Goal: Task Accomplishment & Management: Complete application form

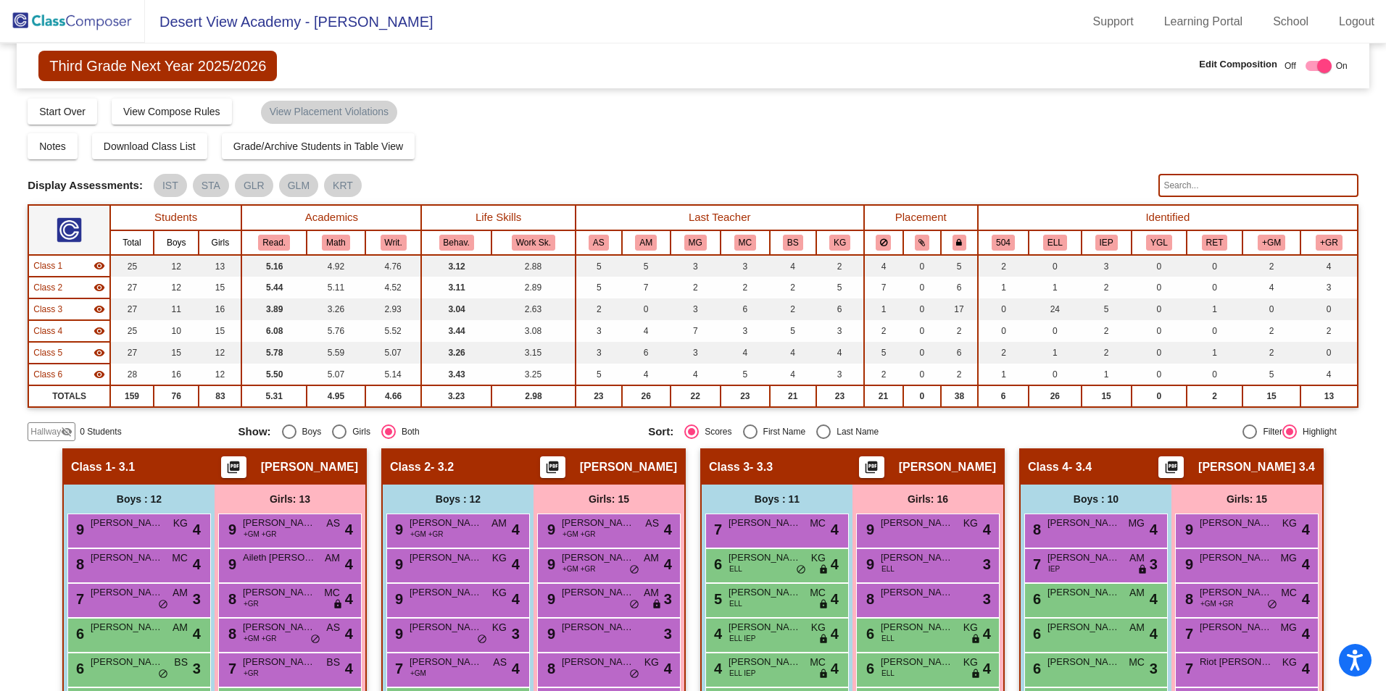
click at [64, 428] on mat-icon "visibility_off" at bounding box center [67, 432] width 12 height 12
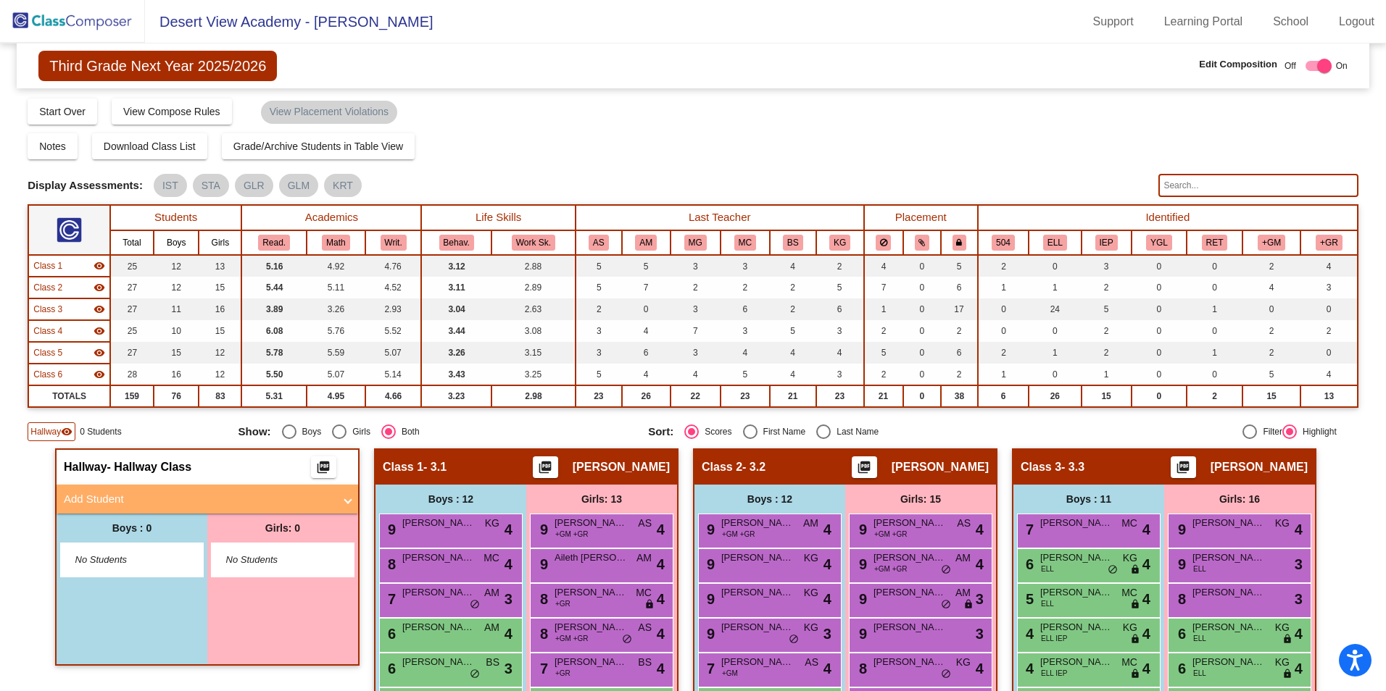
click at [143, 504] on mat-panel-title "Add Student" at bounding box center [199, 499] width 270 height 17
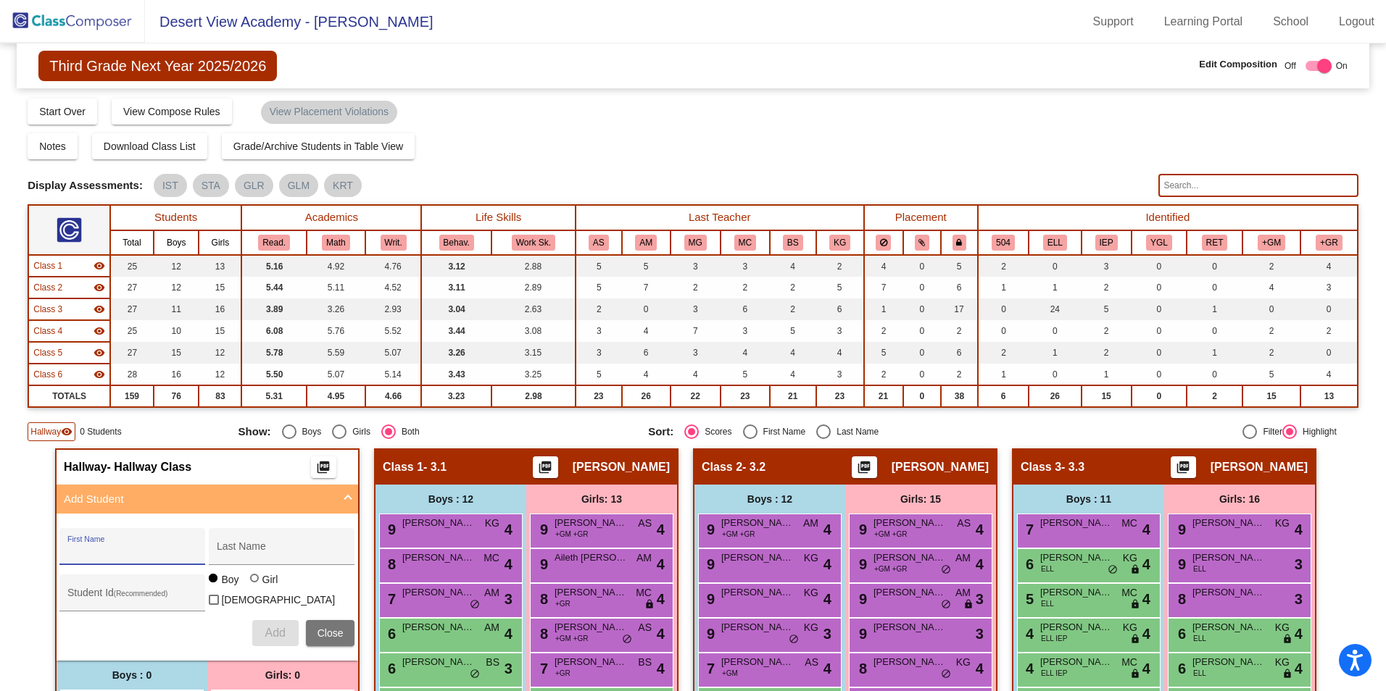
click at [120, 547] on input "First Name" at bounding box center [132, 552] width 130 height 12
type input "[PERSON_NAME]"
click at [280, 627] on span "Add" at bounding box center [275, 633] width 20 height 12
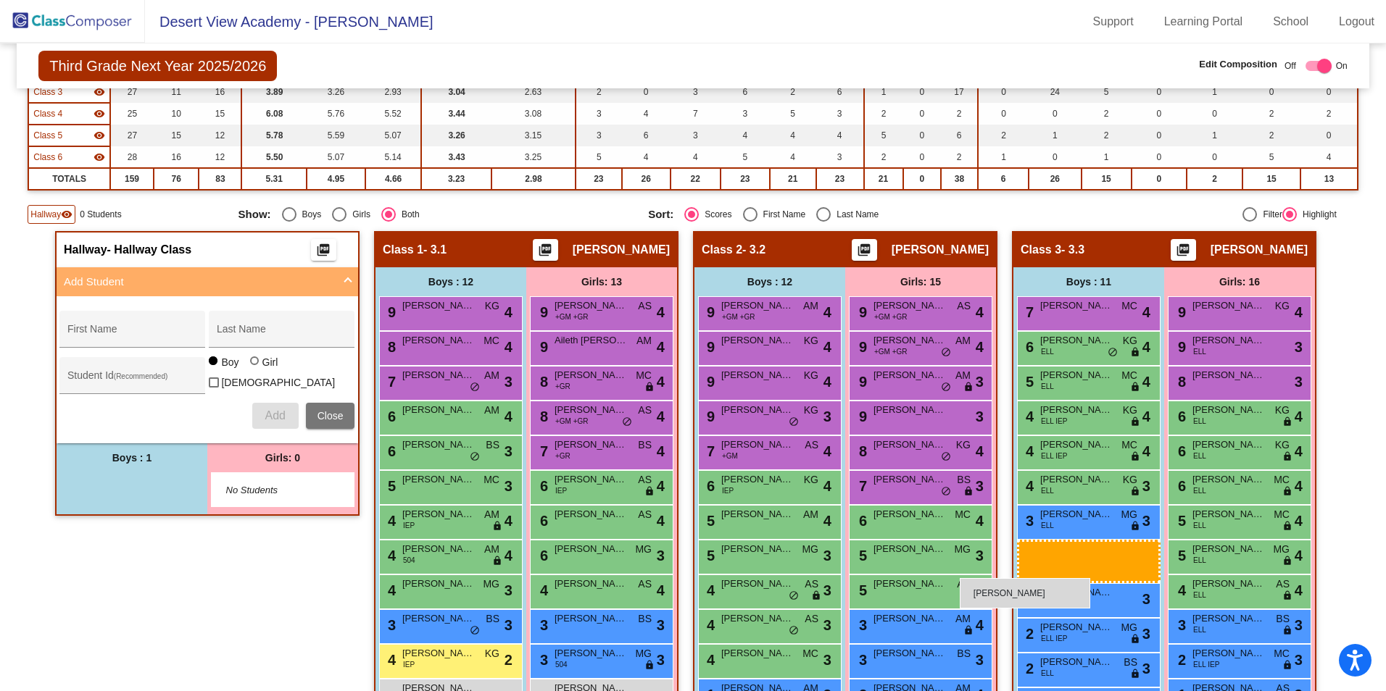
scroll to position [580, 0]
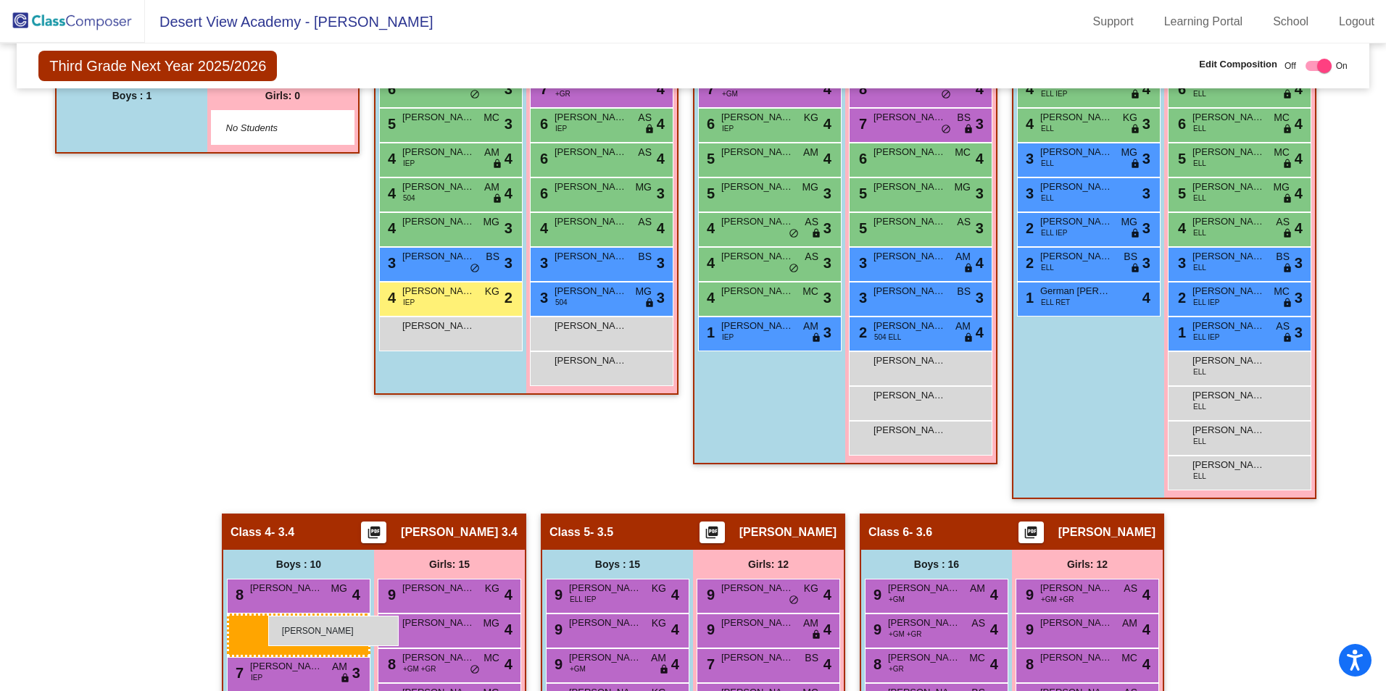
drag, startPoint x: 137, startPoint y: 491, endPoint x: 265, endPoint y: 612, distance: 175.8
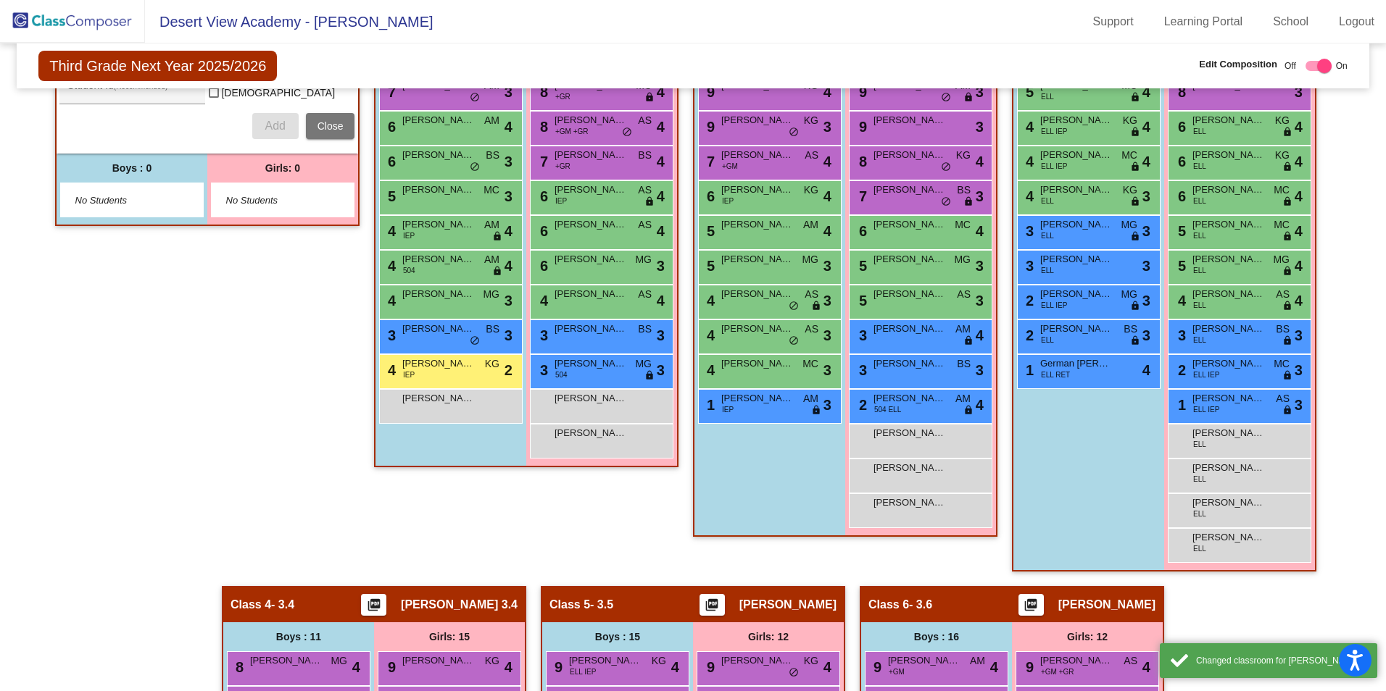
scroll to position [145, 0]
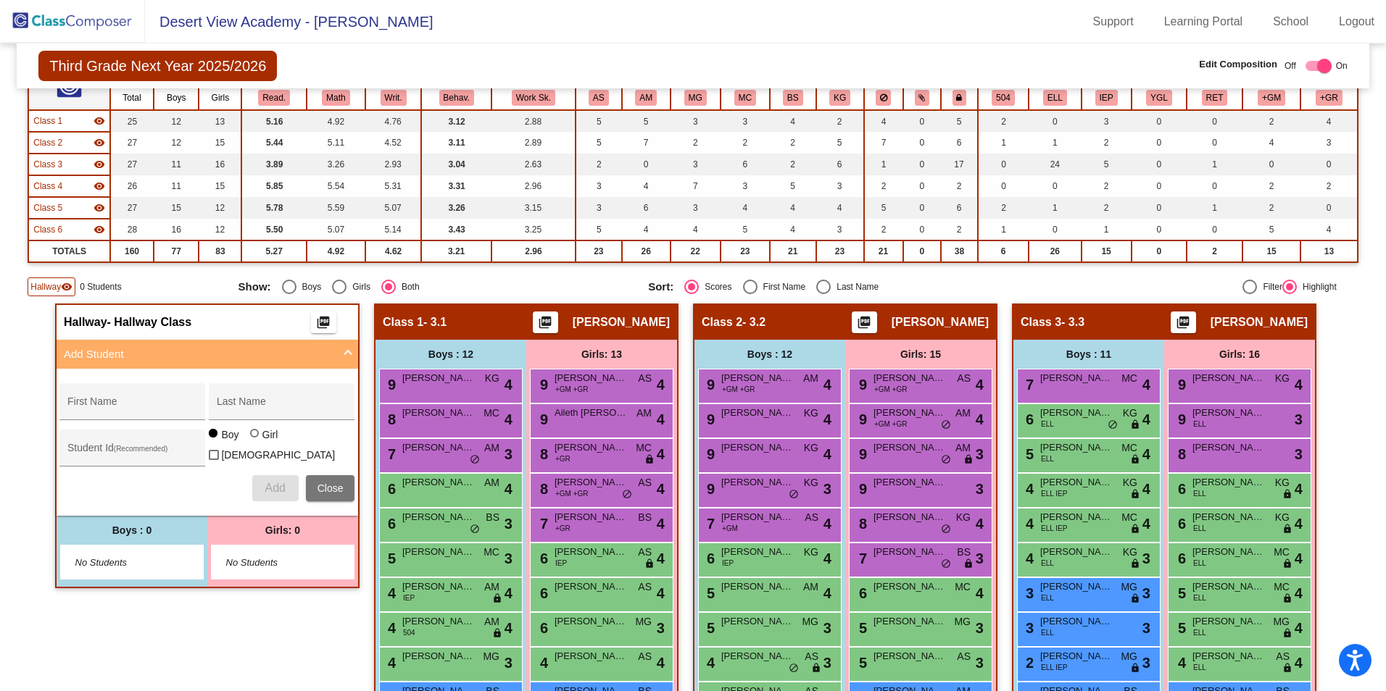
click at [345, 352] on span at bounding box center [348, 354] width 6 height 17
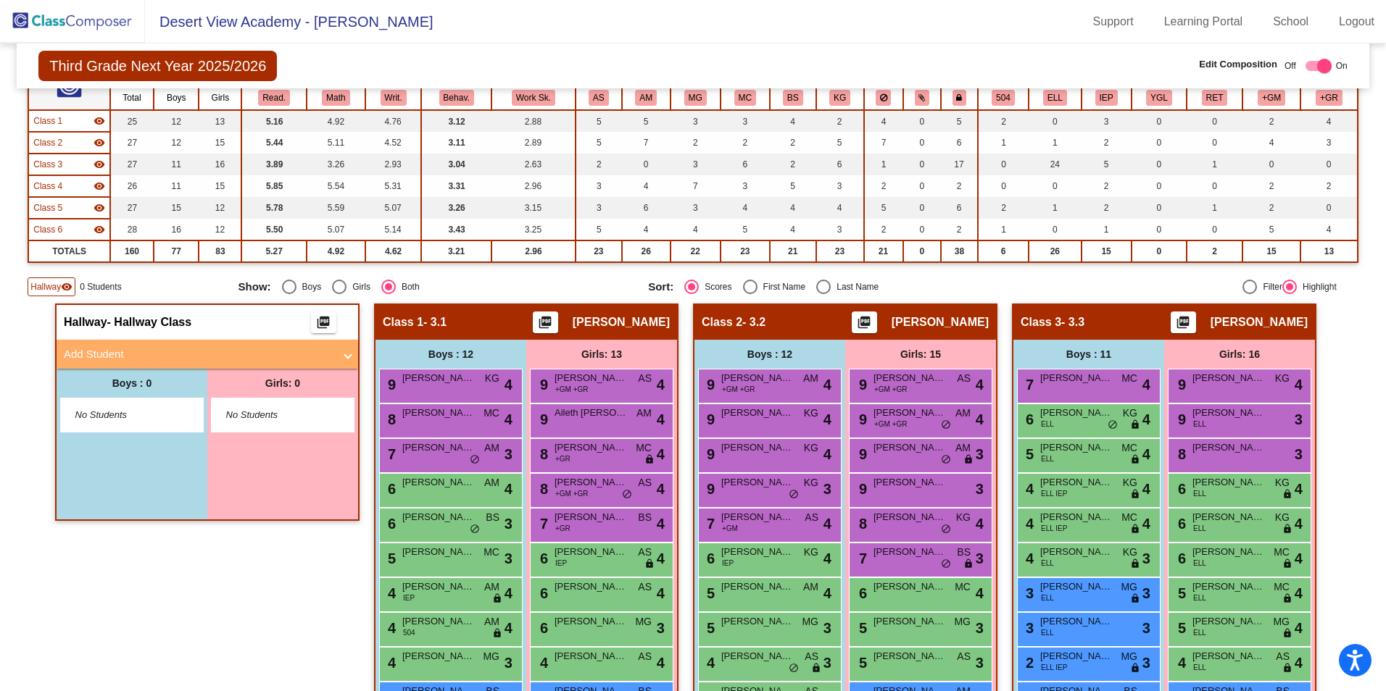
click at [95, 28] on img at bounding box center [72, 21] width 145 height 43
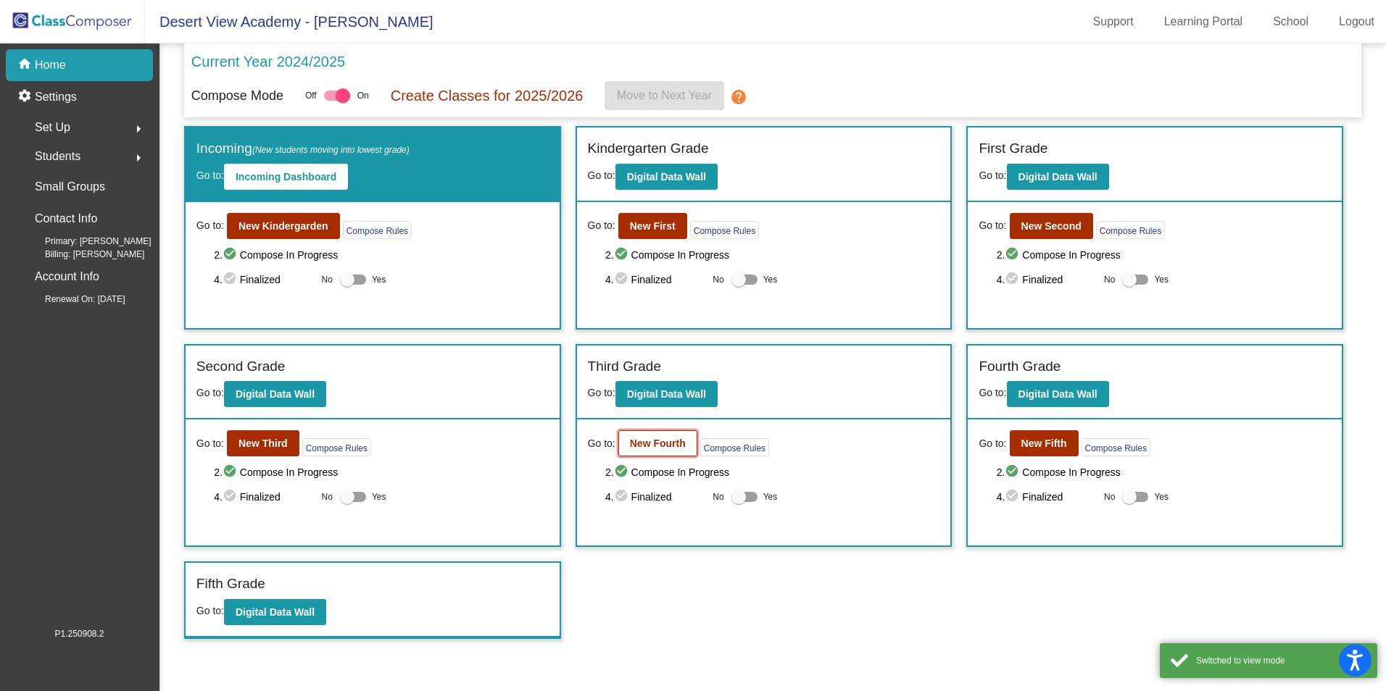
click at [645, 440] on b "New Fourth" at bounding box center [658, 444] width 56 height 12
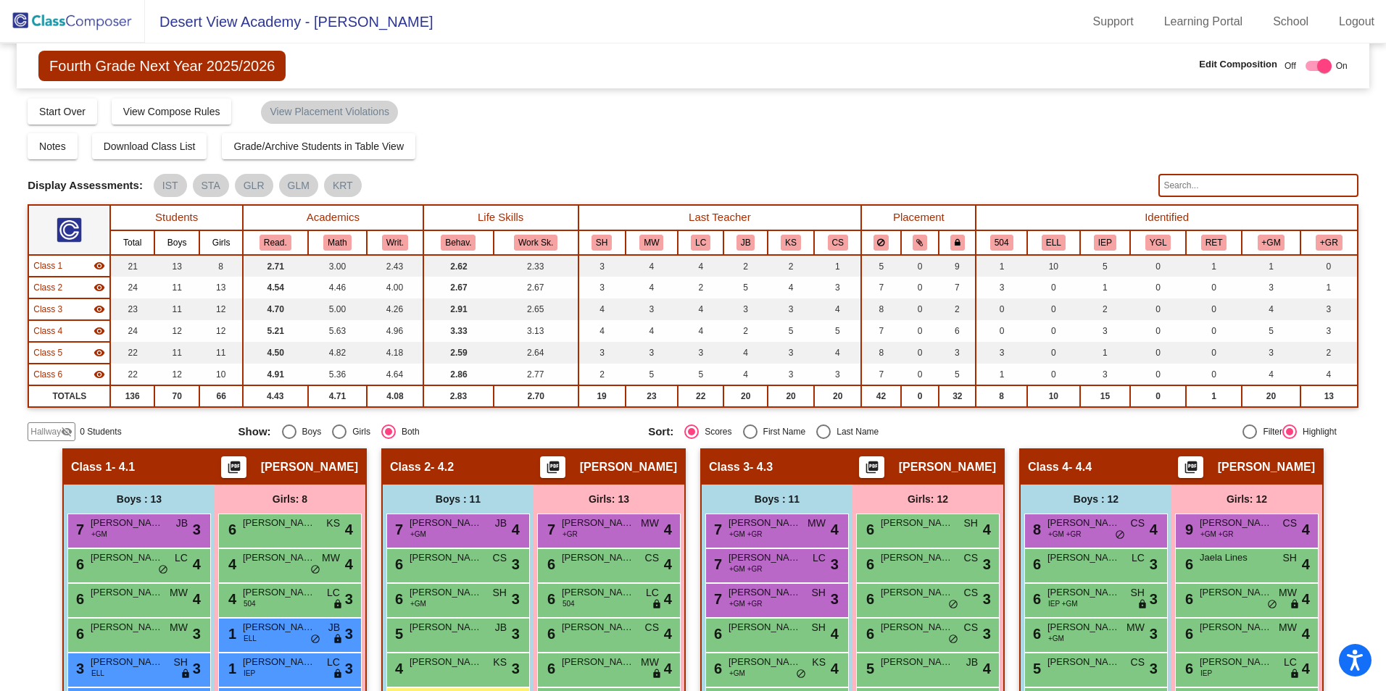
click at [62, 422] on div "Hallway visibility_off" at bounding box center [52, 431] width 48 height 19
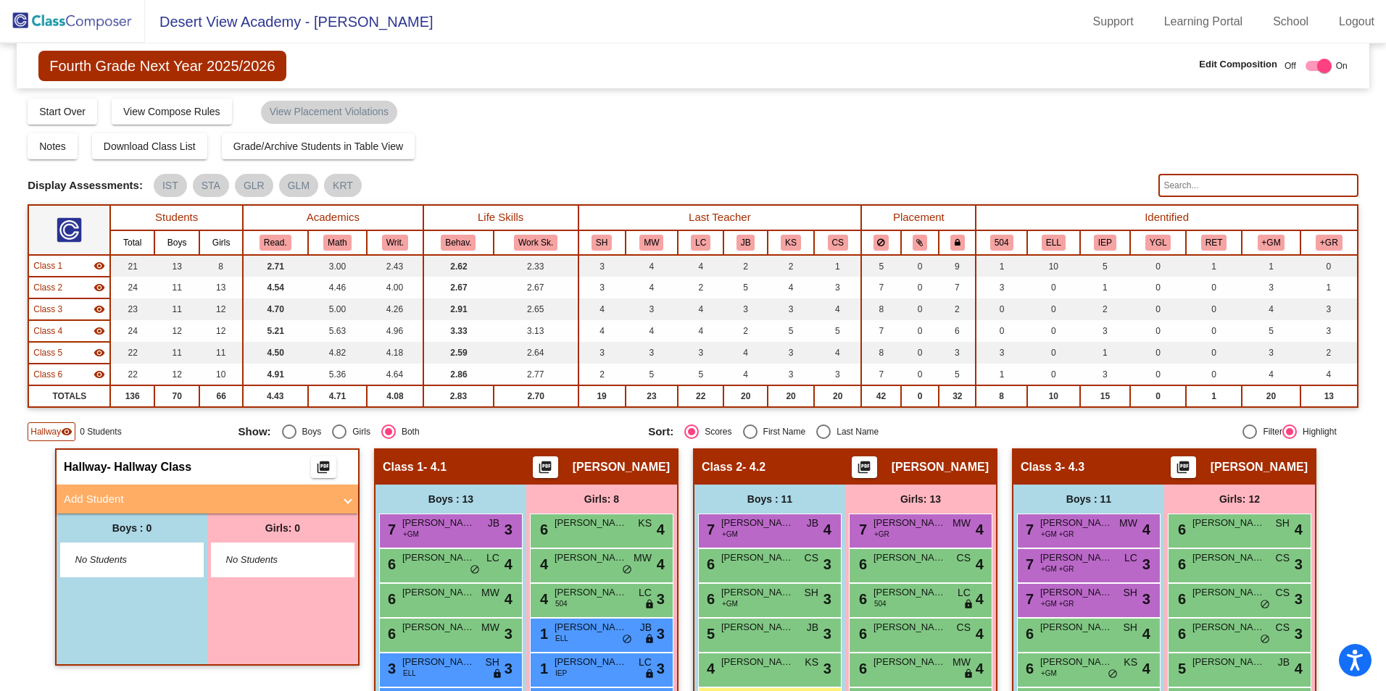
click at [131, 499] on mat-panel-title "Add Student" at bounding box center [199, 499] width 270 height 17
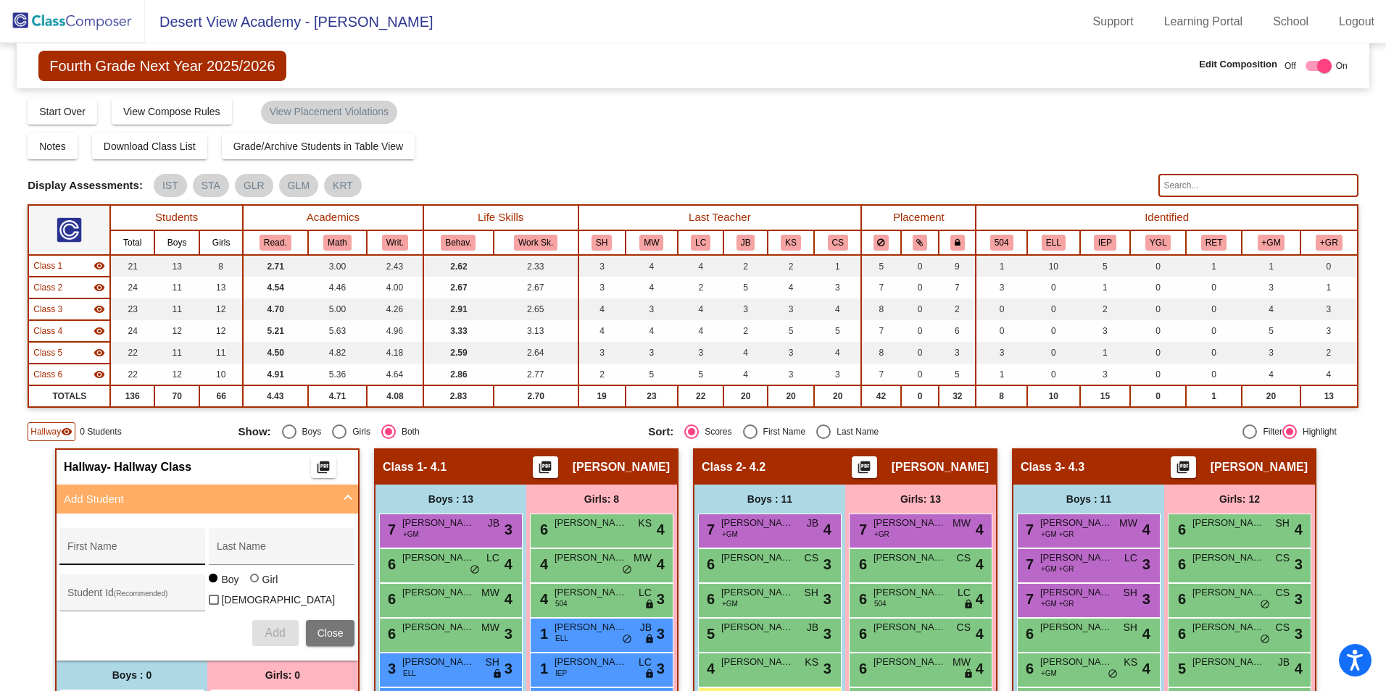
click at [128, 542] on div "First Name" at bounding box center [132, 551] width 130 height 30
type input "[PERSON_NAME]"
click at [252, 583] on div at bounding box center [254, 578] width 9 height 9
click at [255, 586] on input "Girl" at bounding box center [255, 586] width 1 height 1
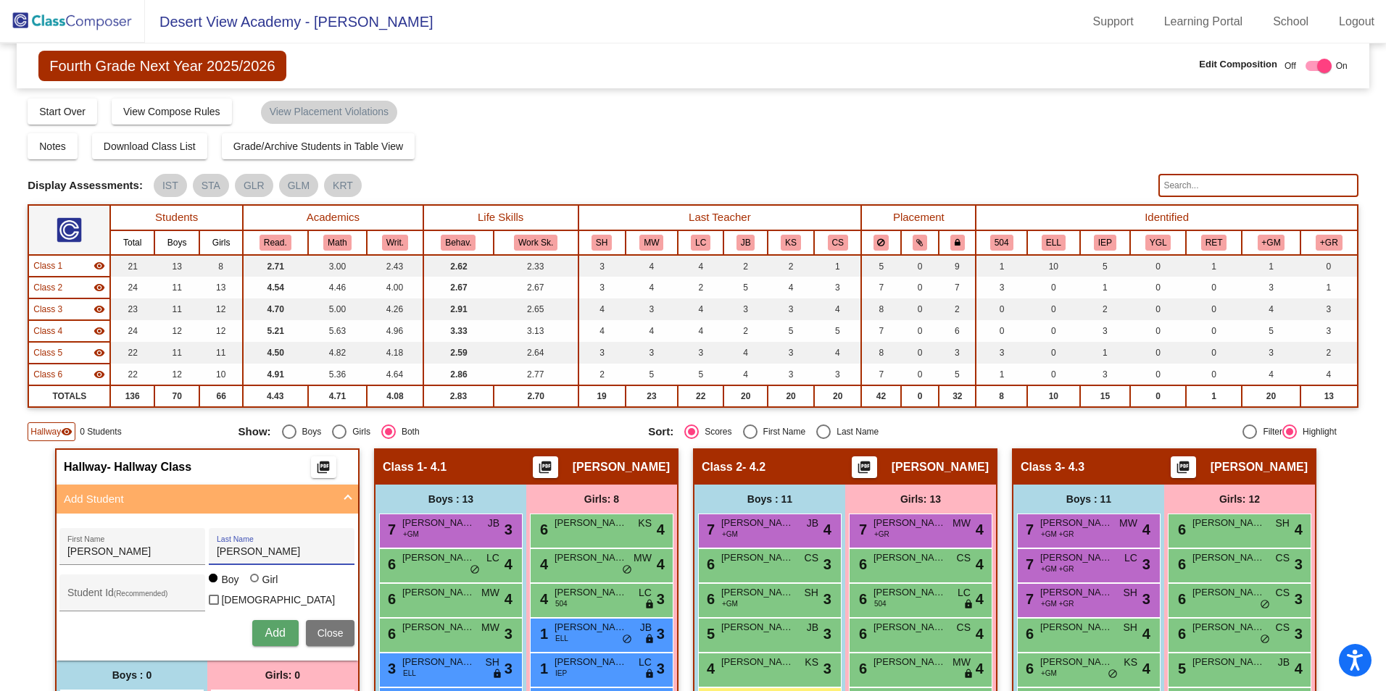
radio input "true"
click at [286, 634] on button "Add" at bounding box center [275, 633] width 46 height 26
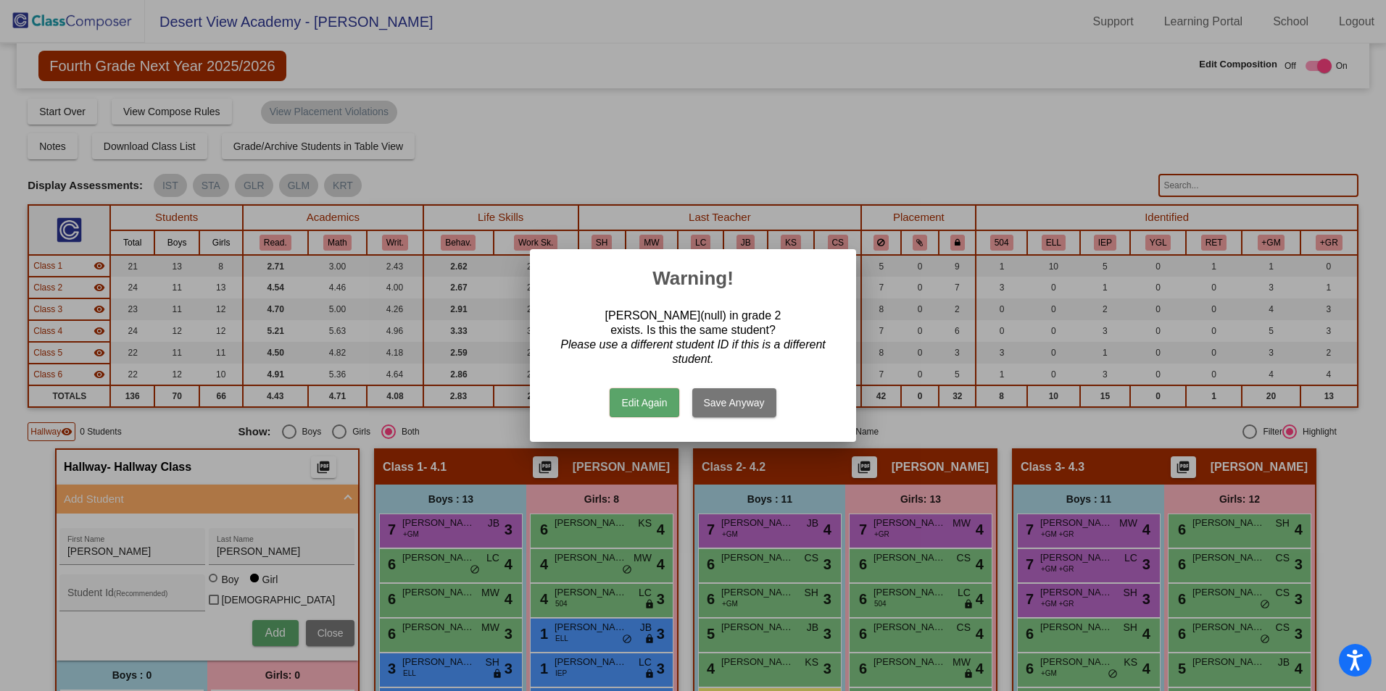
click at [746, 408] on button "Save Anyway" at bounding box center [734, 402] width 84 height 29
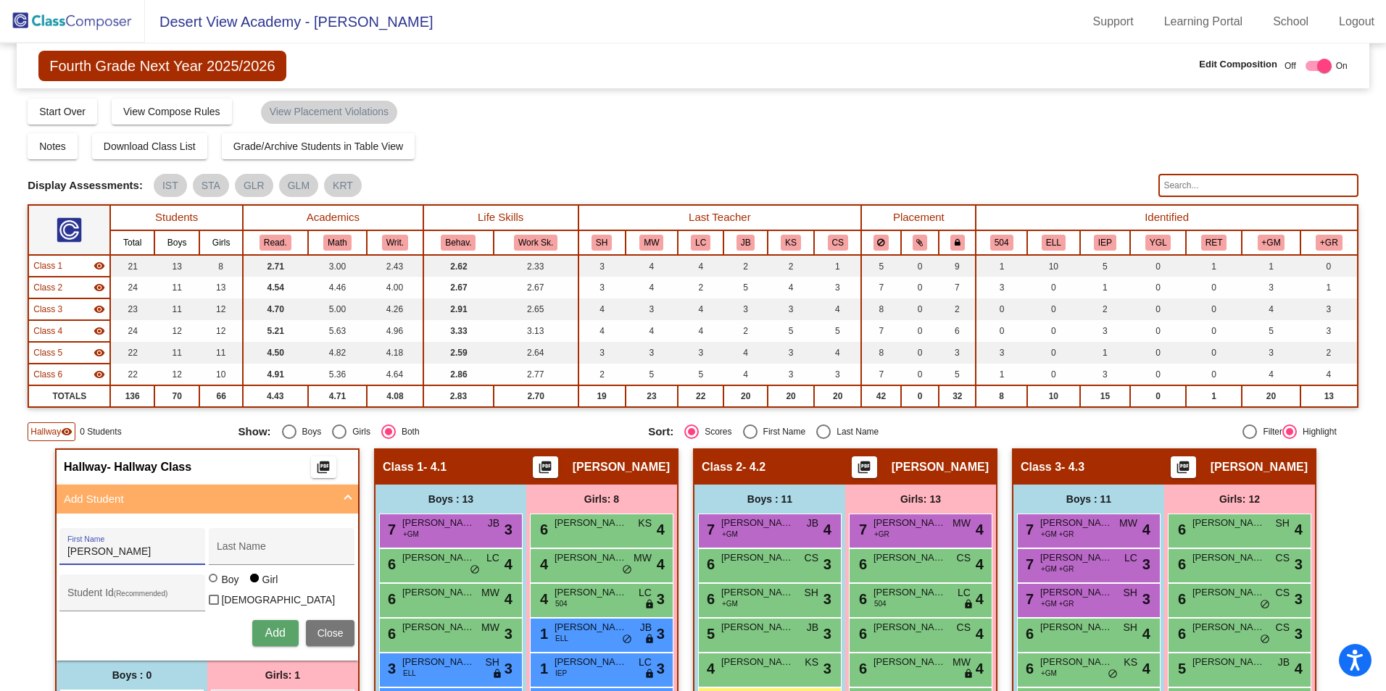
type input "[PERSON_NAME]"
click at [224, 551] on input "Reteria" at bounding box center [282, 552] width 130 height 12
type input "[PERSON_NAME]"
click at [217, 586] on div at bounding box center [215, 580] width 12 height 12
click at [215, 586] on input "Boy" at bounding box center [214, 586] width 1 height 1
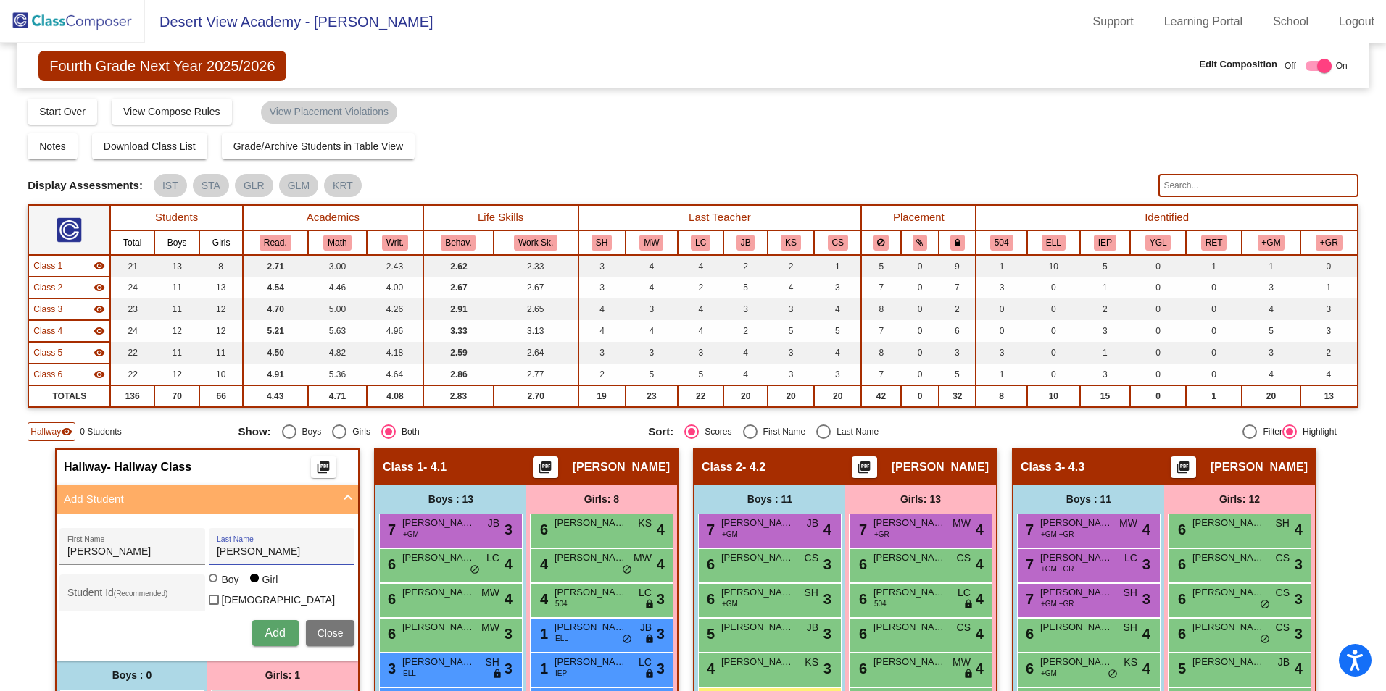
radio input "true"
click at [282, 627] on span "Add" at bounding box center [275, 633] width 20 height 12
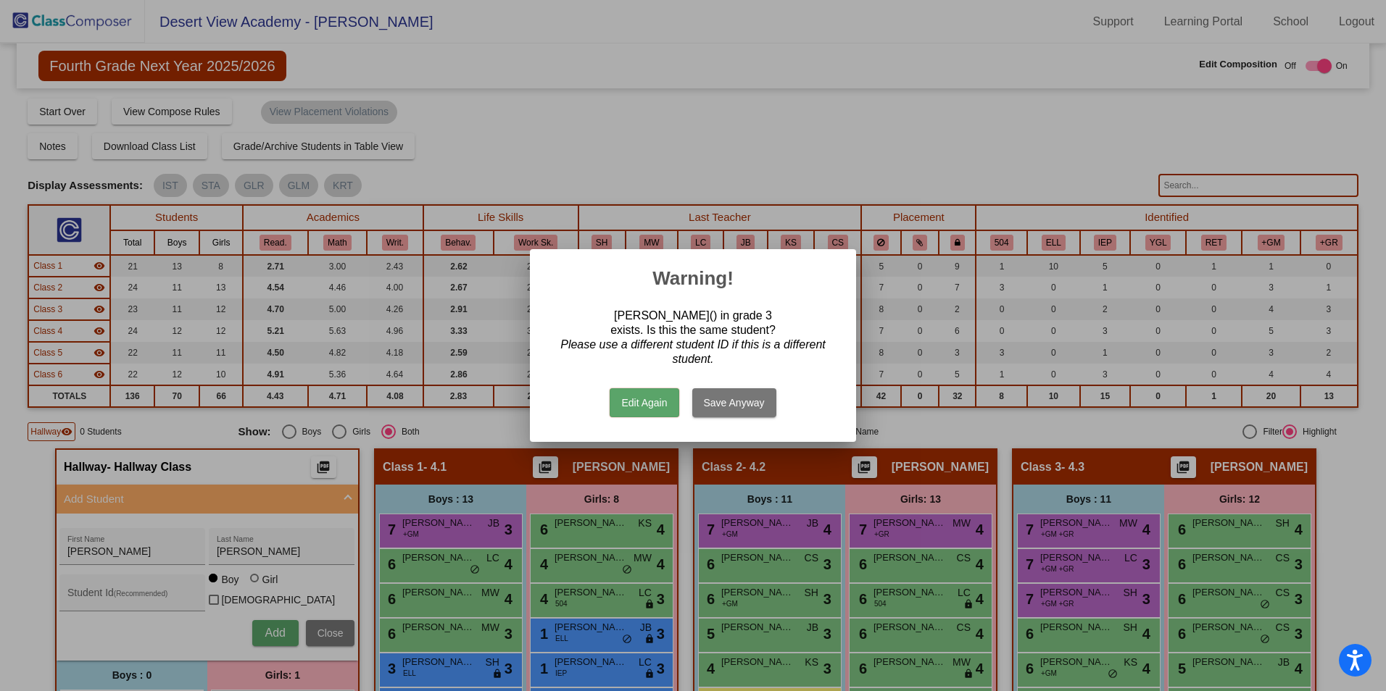
click at [659, 406] on button "Edit Again" at bounding box center [643, 402] width 69 height 29
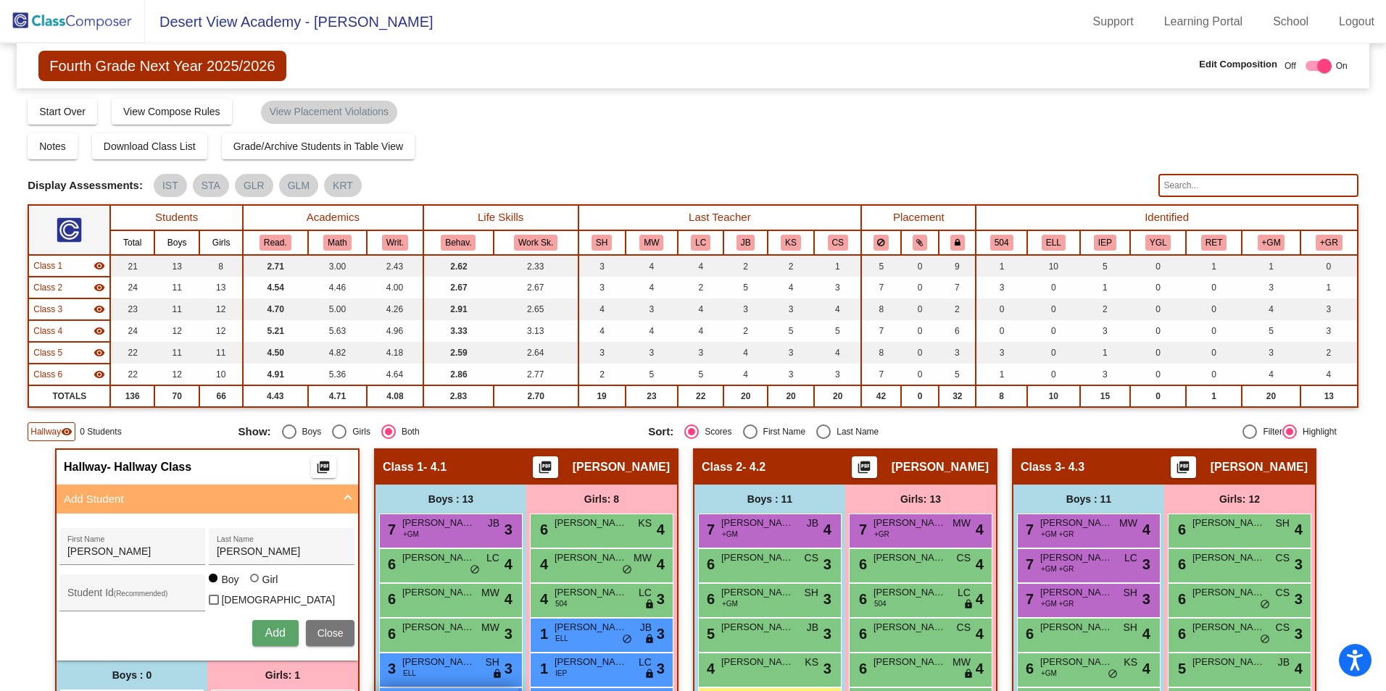
scroll to position [290, 0]
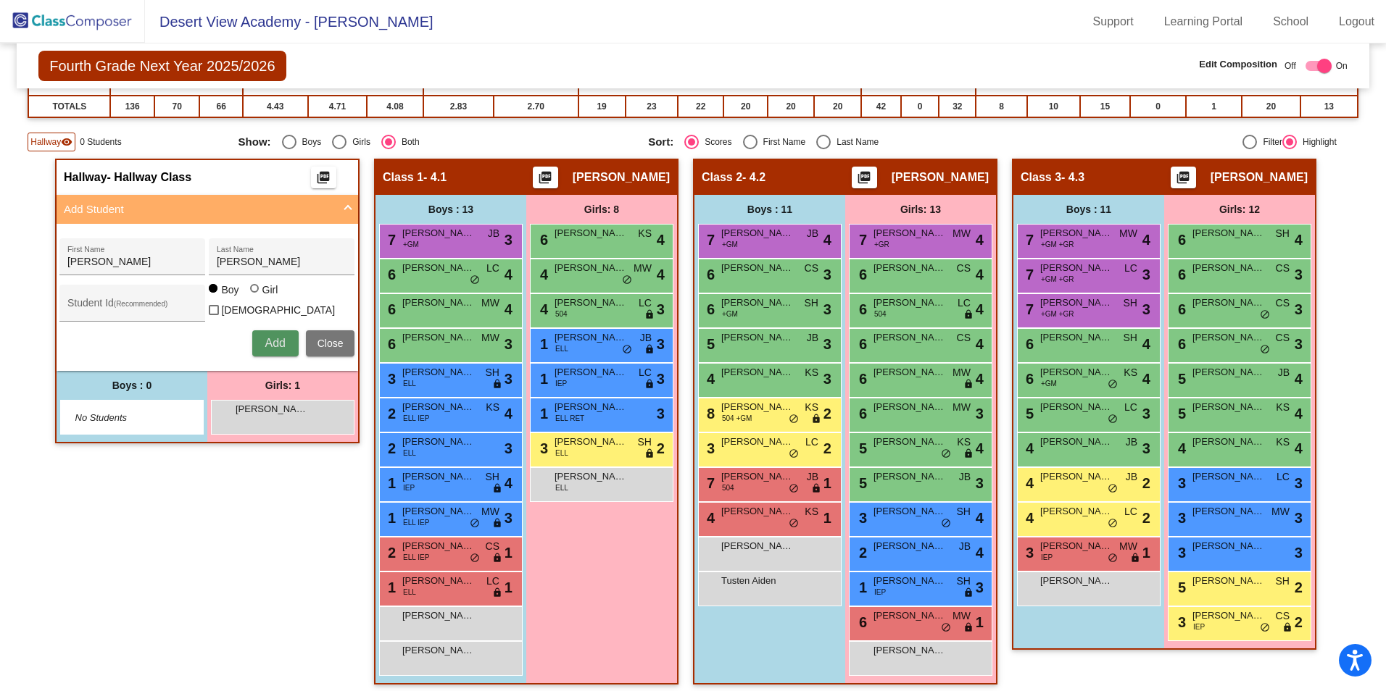
click at [265, 345] on span "Add" at bounding box center [275, 343] width 20 height 12
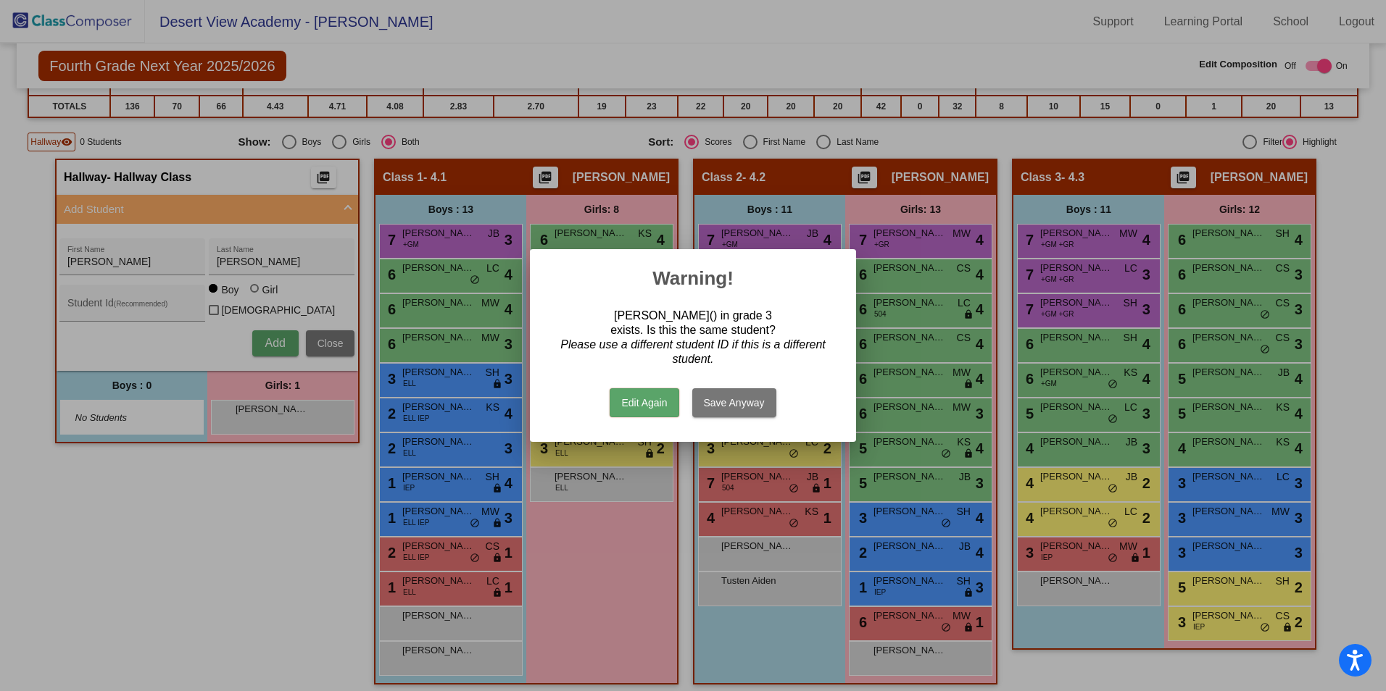
click at [723, 401] on button "Save Anyway" at bounding box center [734, 402] width 84 height 29
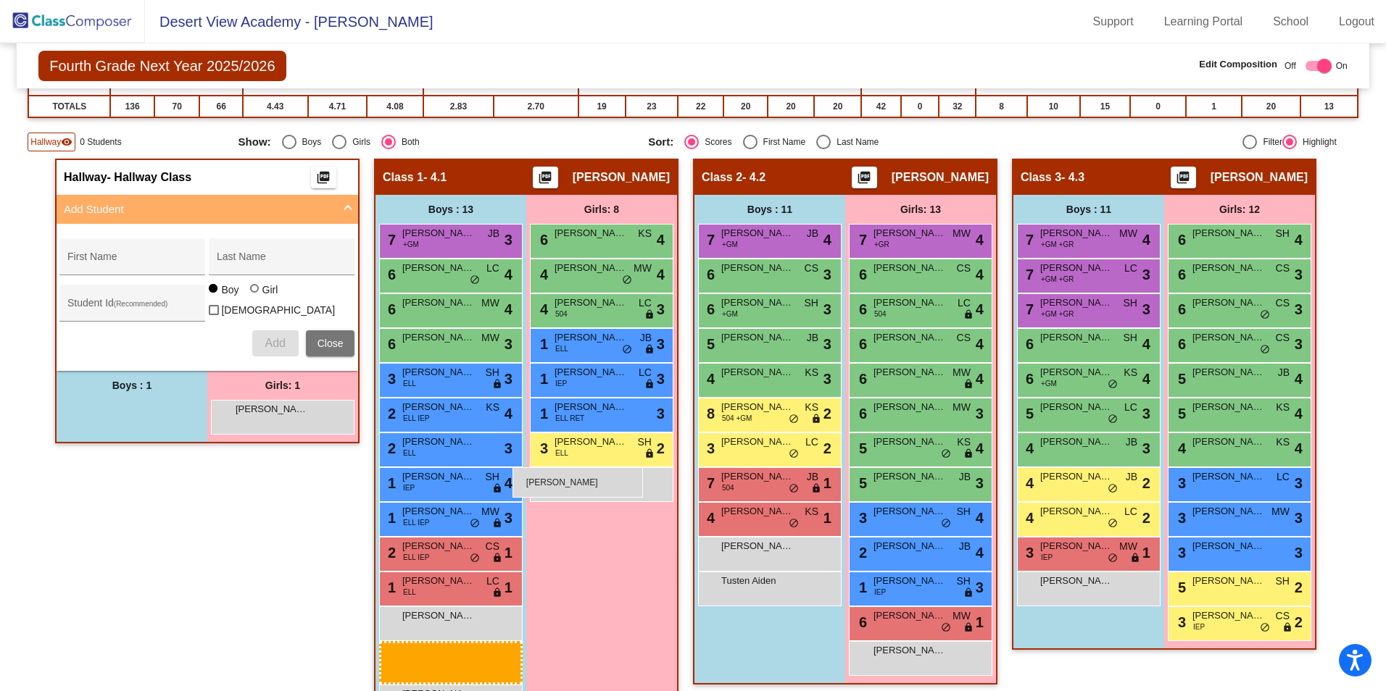
scroll to position [725, 0]
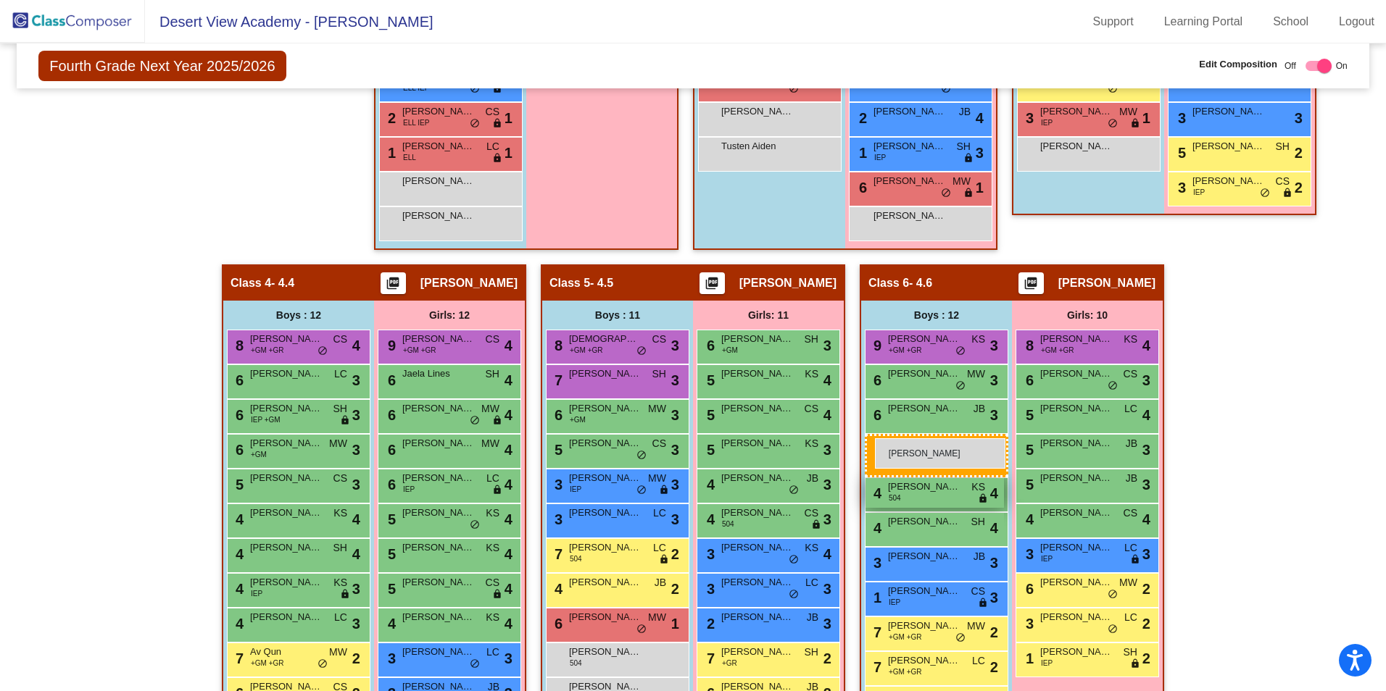
drag, startPoint x: 138, startPoint y: 414, endPoint x: 869, endPoint y: 436, distance: 731.5
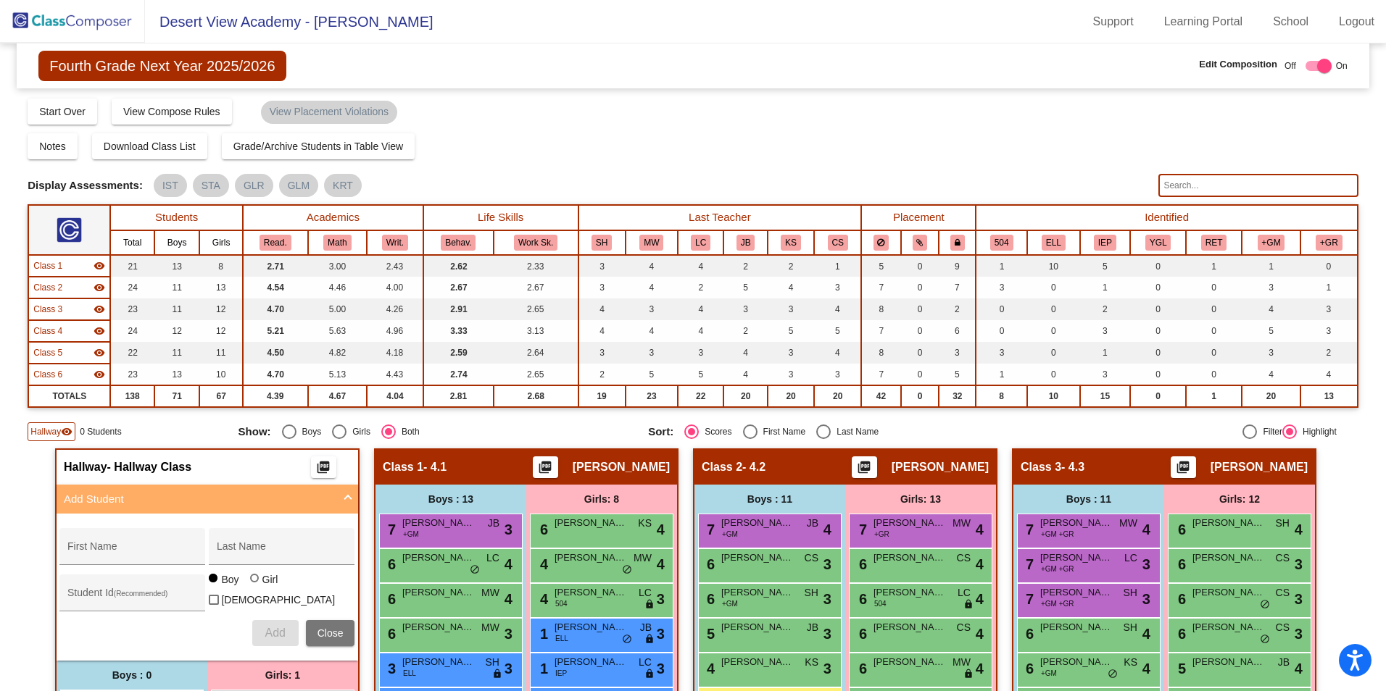
scroll to position [290, 0]
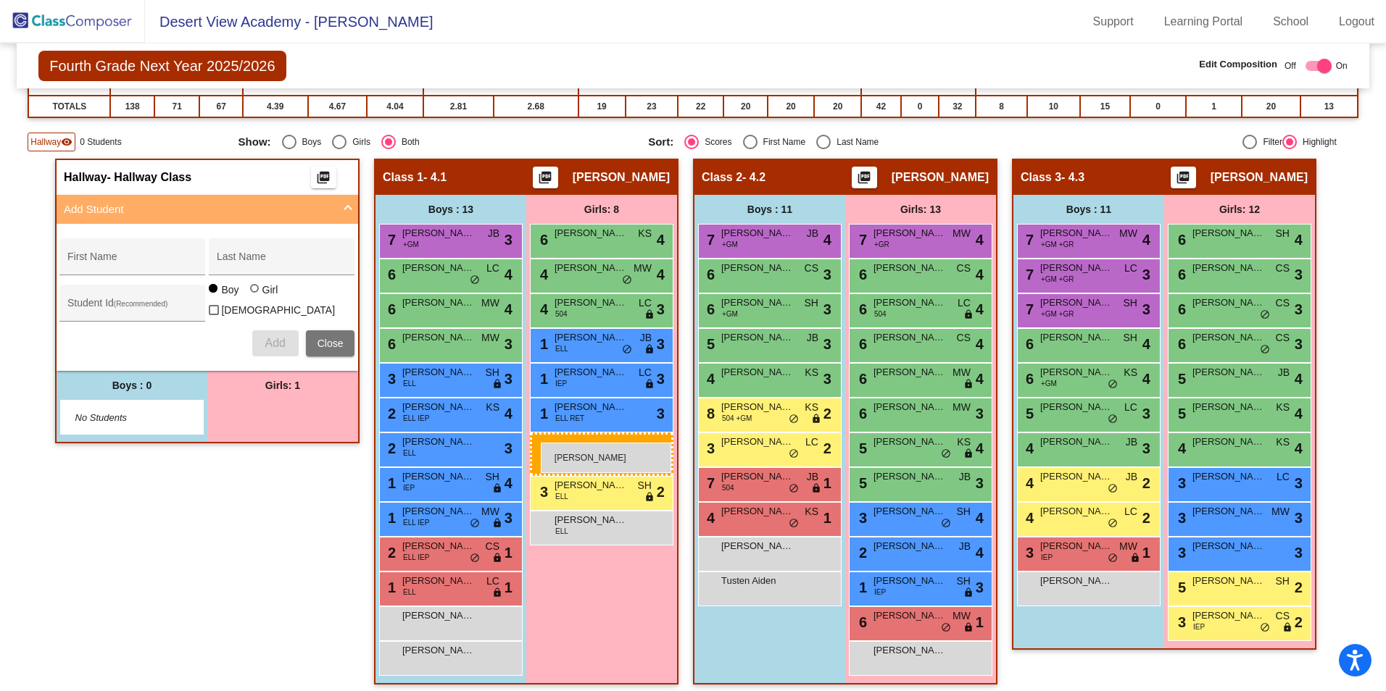
drag, startPoint x: 251, startPoint y: 414, endPoint x: 541, endPoint y: 443, distance: 291.3
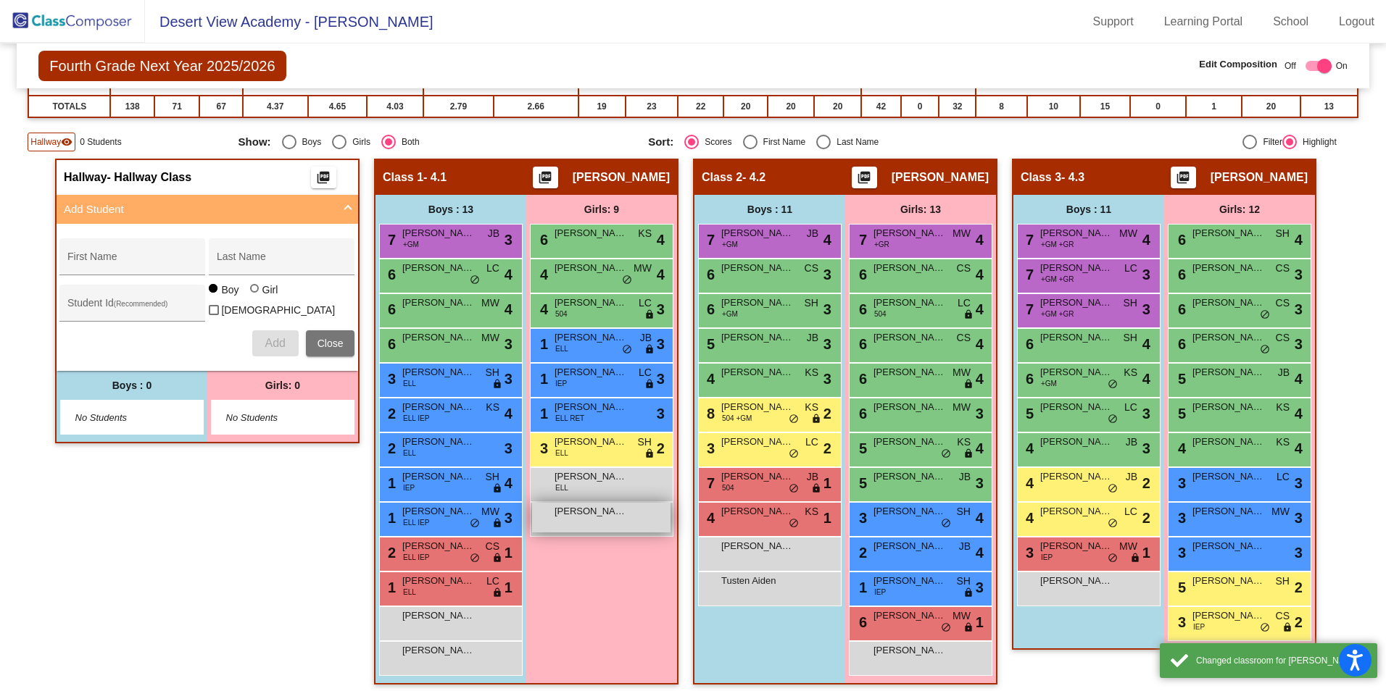
click at [594, 512] on span "[PERSON_NAME]" at bounding box center [590, 511] width 72 height 14
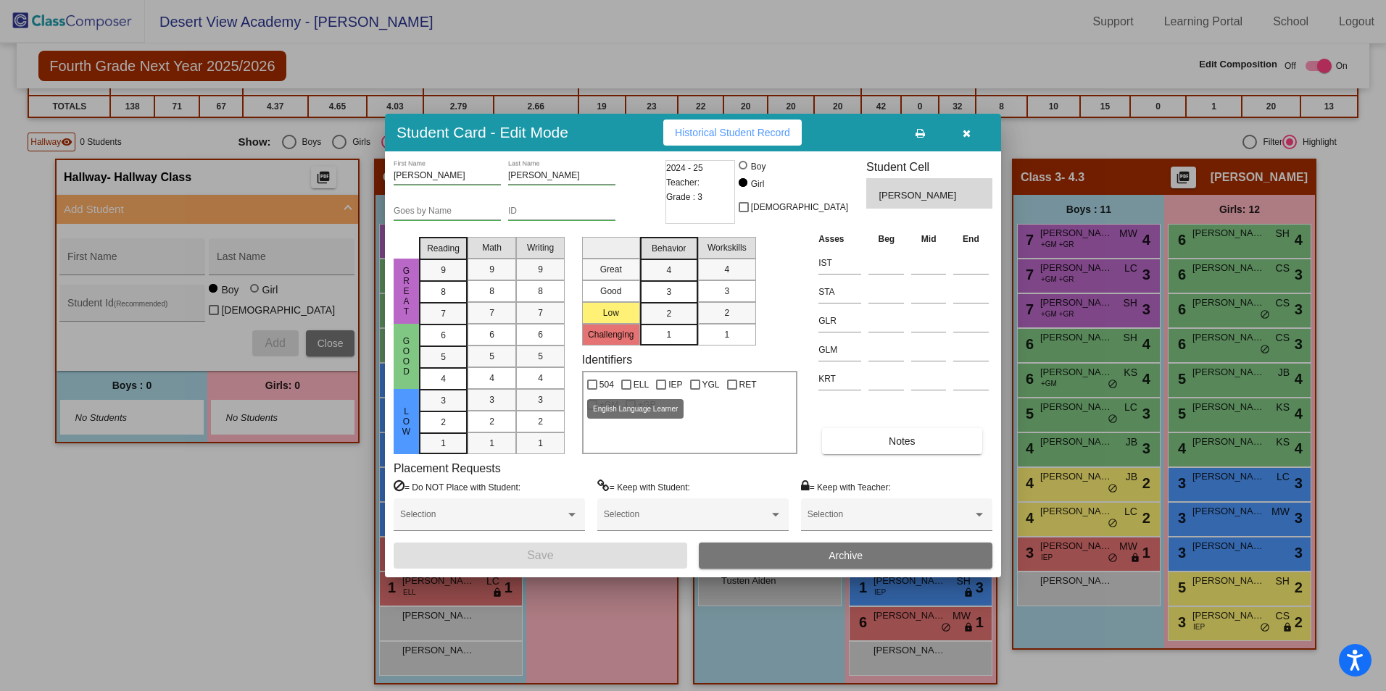
click at [629, 378] on label "ELL" at bounding box center [635, 384] width 28 height 17
click at [626, 390] on input "ELL" at bounding box center [625, 390] width 1 height 1
checkbox input "true"
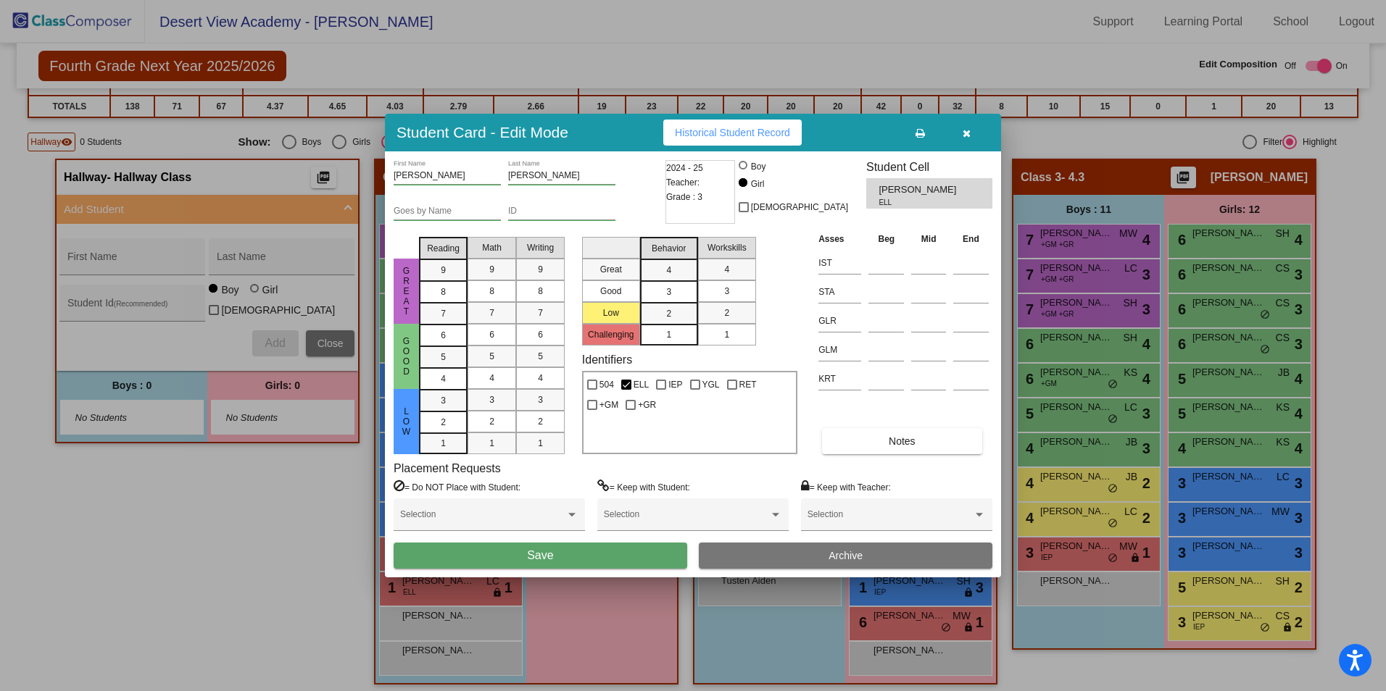
click at [615, 557] on button "Save" at bounding box center [539, 556] width 293 height 26
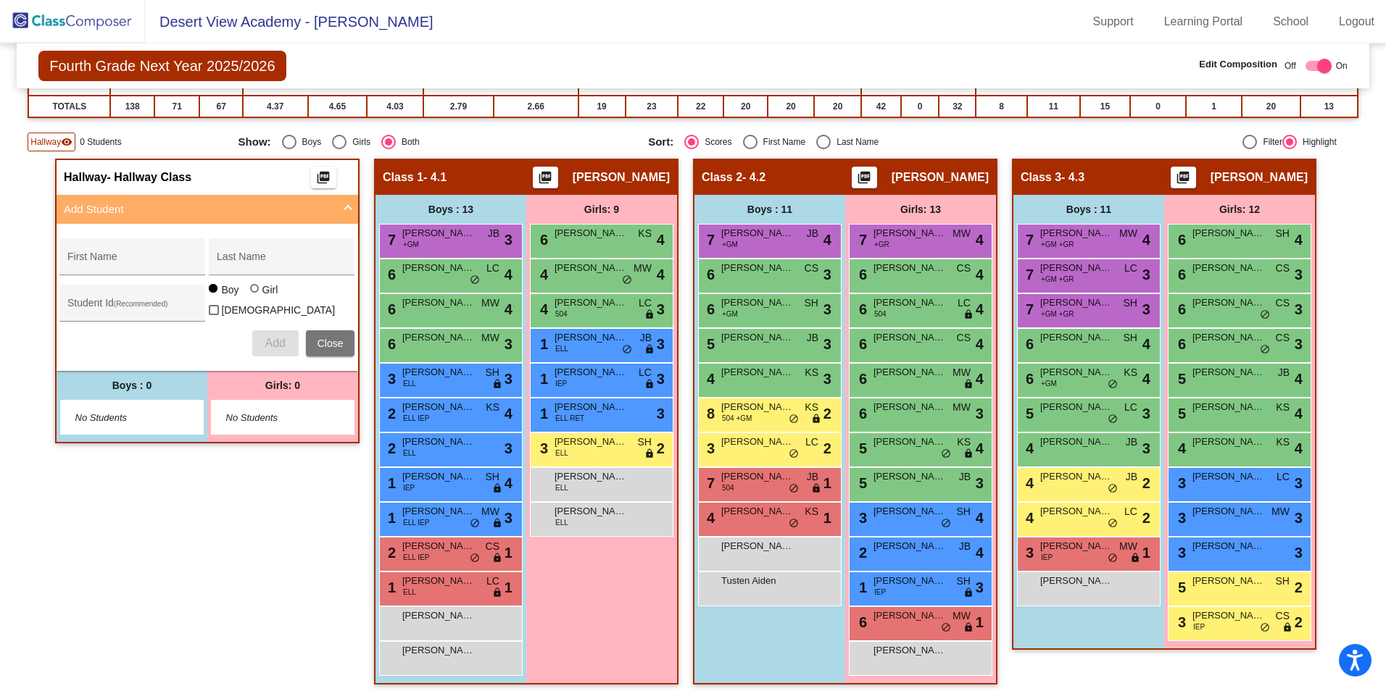
click at [336, 210] on span "Add Student" at bounding box center [204, 209] width 281 height 17
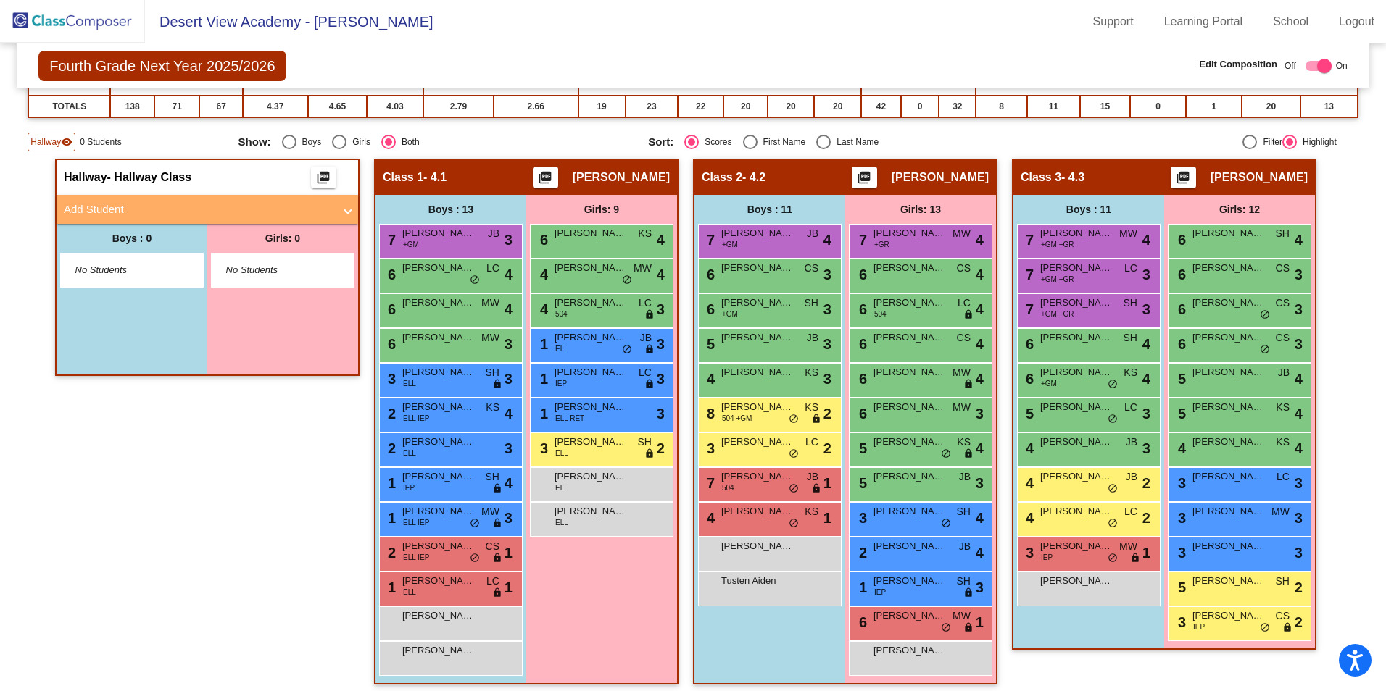
scroll to position [0, 0]
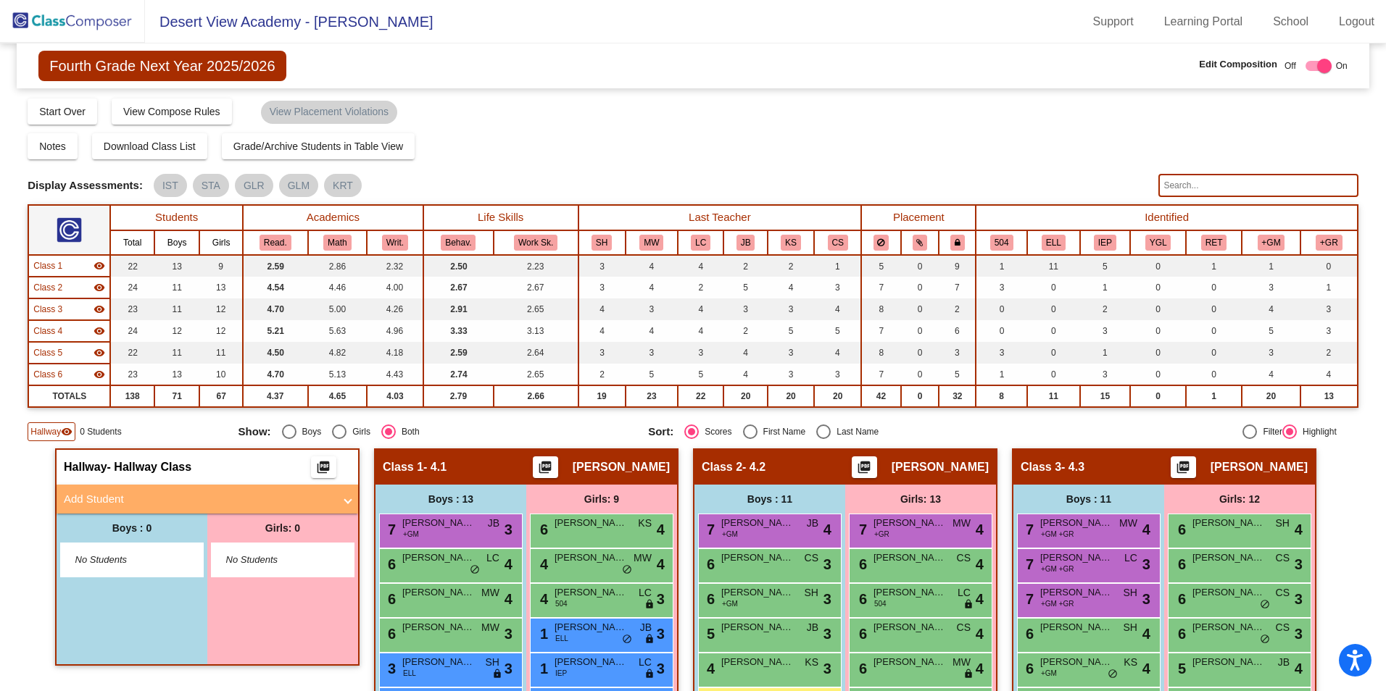
click at [75, 22] on img at bounding box center [72, 21] width 145 height 43
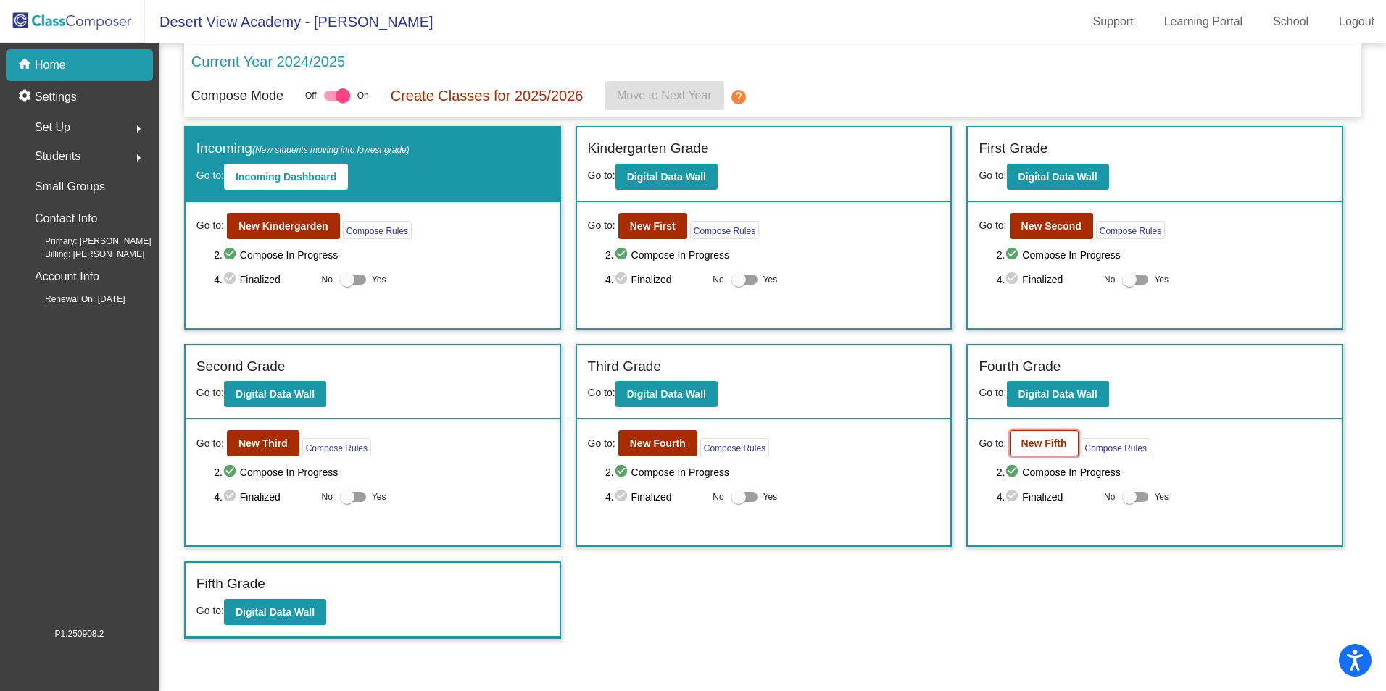
click at [1042, 443] on b "New Fifth" at bounding box center [1044, 444] width 46 height 12
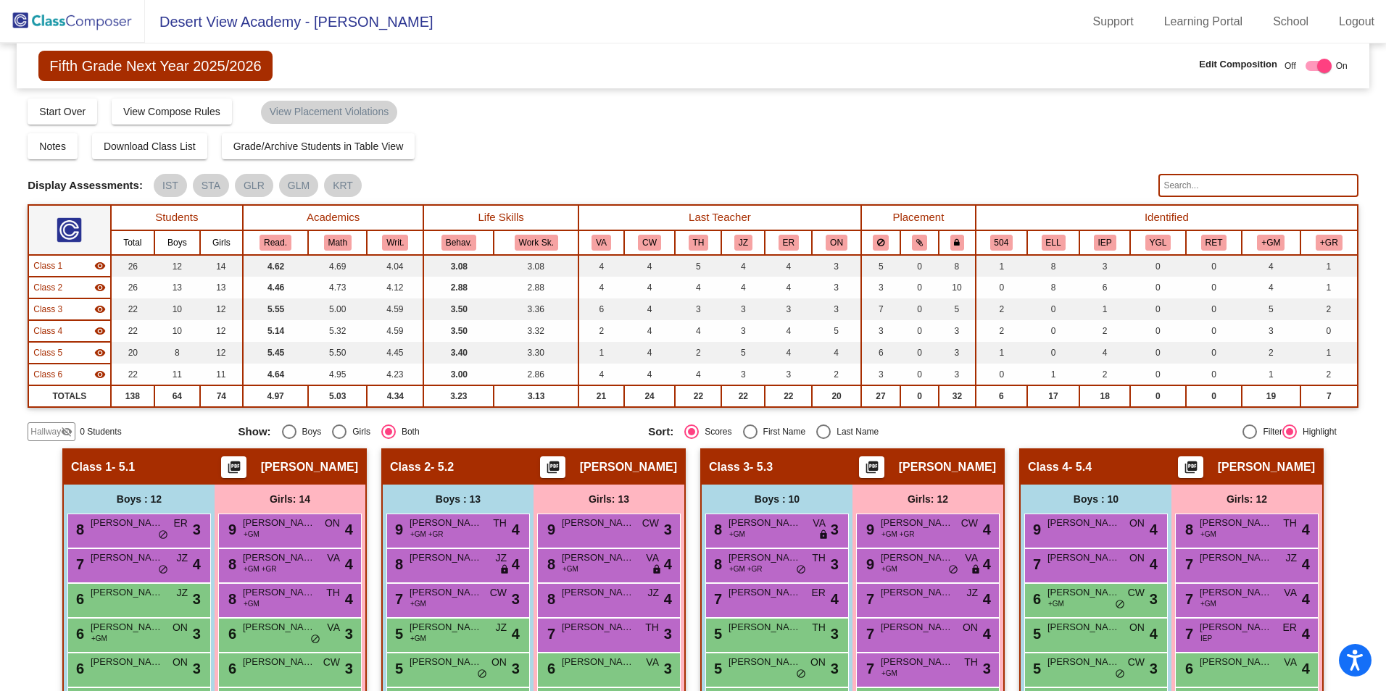
click at [58, 431] on span "Hallway" at bounding box center [45, 431] width 30 height 13
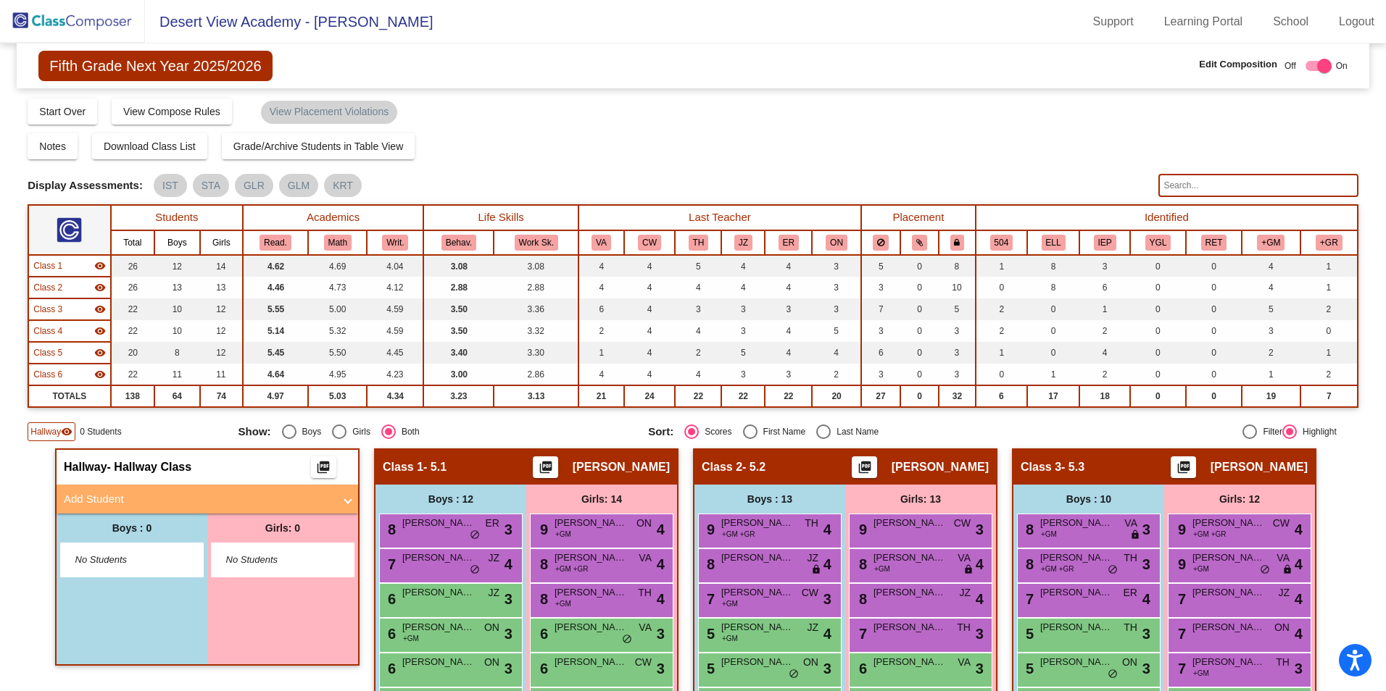
click at [128, 506] on mat-panel-title "Add Student" at bounding box center [199, 499] width 270 height 17
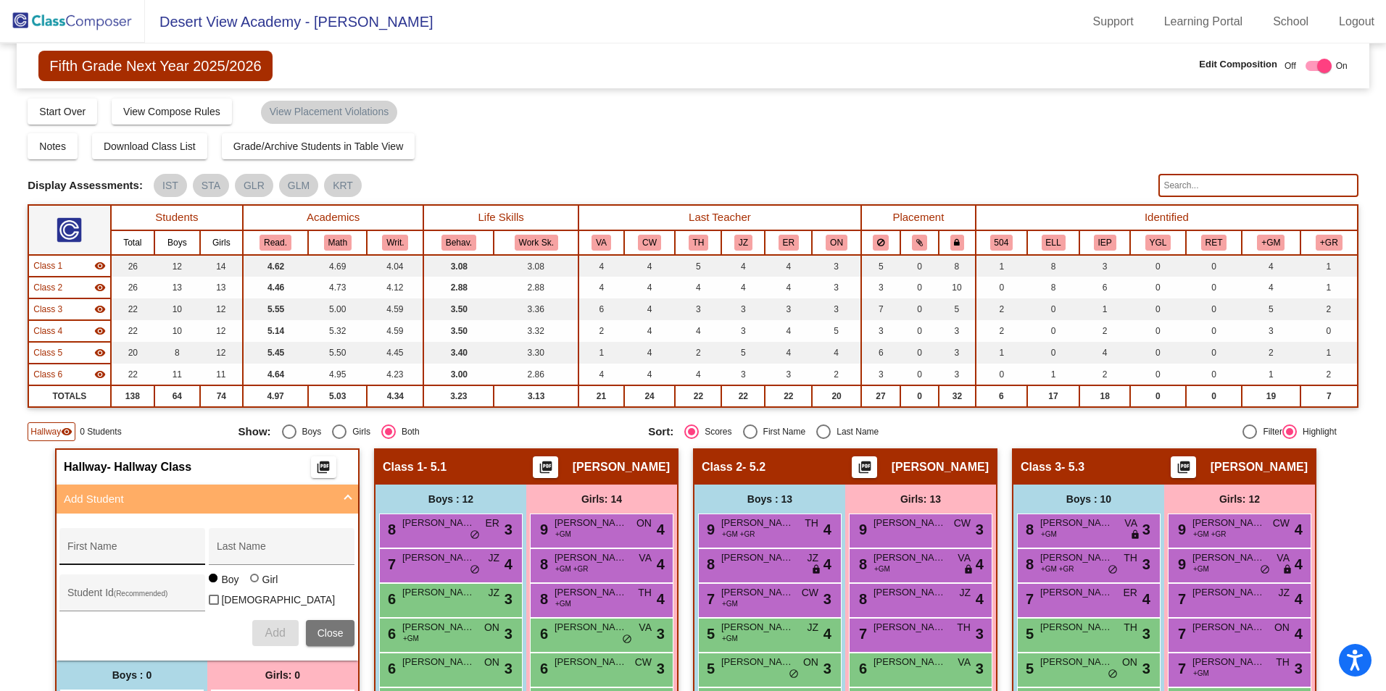
click at [128, 544] on div "First Name" at bounding box center [132, 551] width 130 height 30
type input "[PERSON_NAME]"
type input "Webbs"
click at [262, 587] on div "Girl" at bounding box center [270, 579] width 17 height 14
click at [256, 586] on input "Girl" at bounding box center [255, 586] width 1 height 1
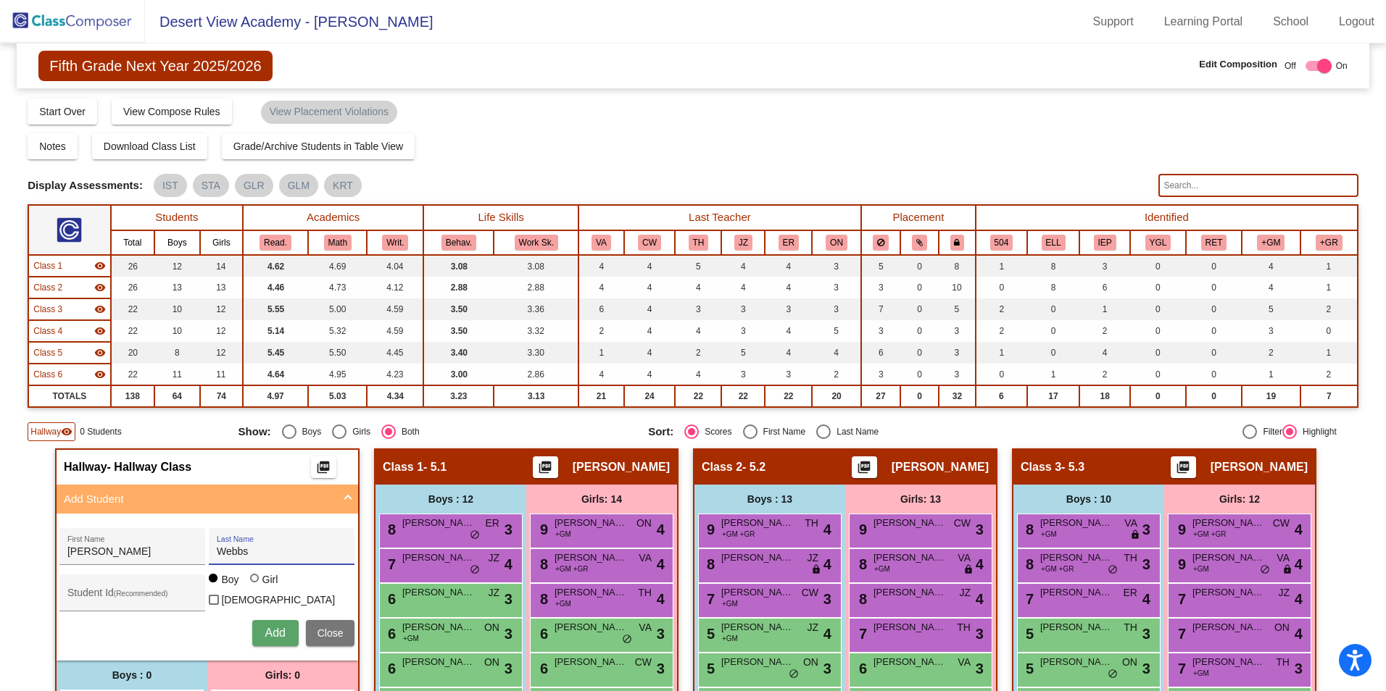
radio input "true"
click at [271, 627] on span "Add" at bounding box center [275, 633] width 20 height 12
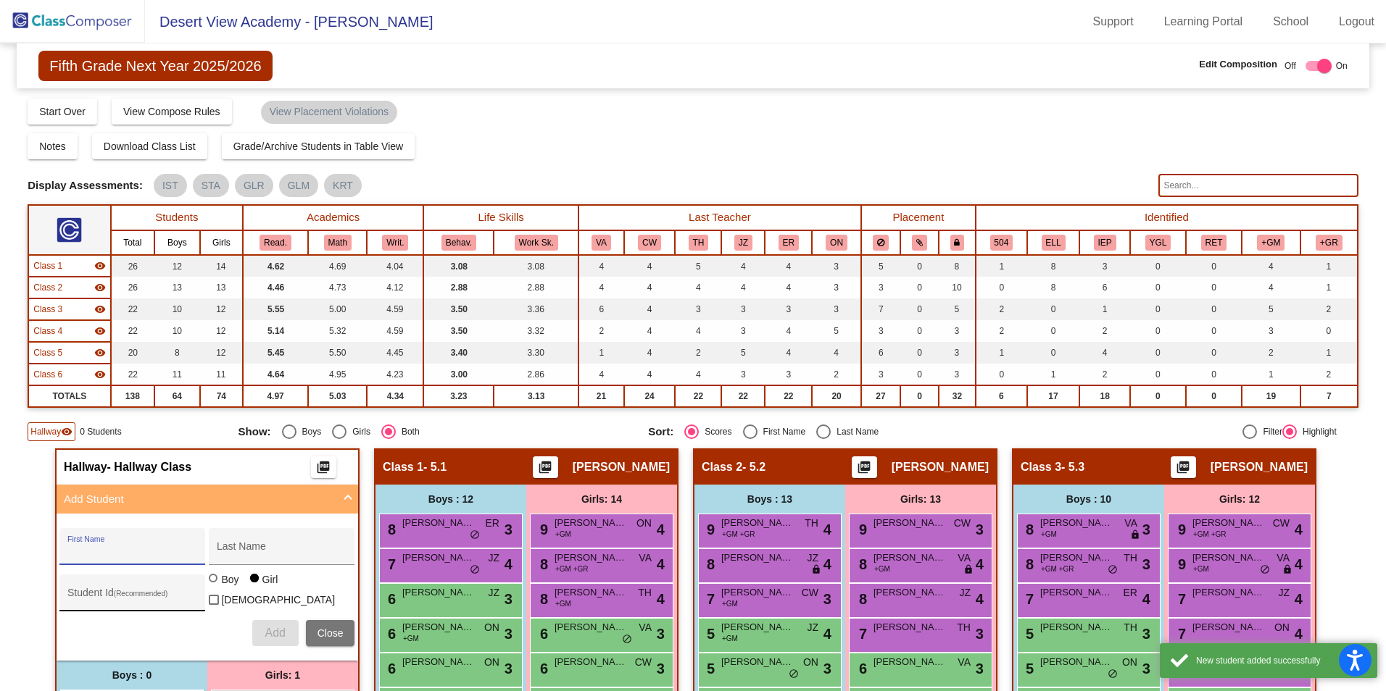
scroll to position [290, 0]
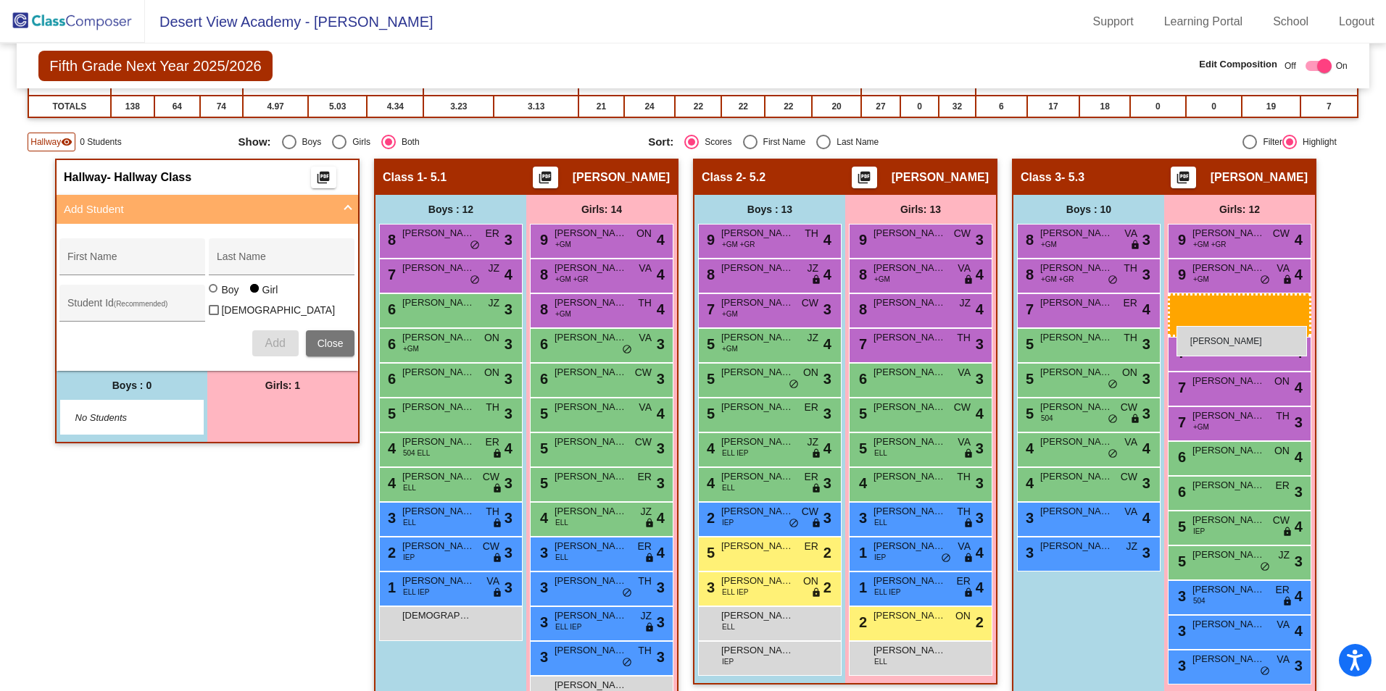
drag, startPoint x: 302, startPoint y: 420, endPoint x: 1176, endPoint y: 325, distance: 879.0
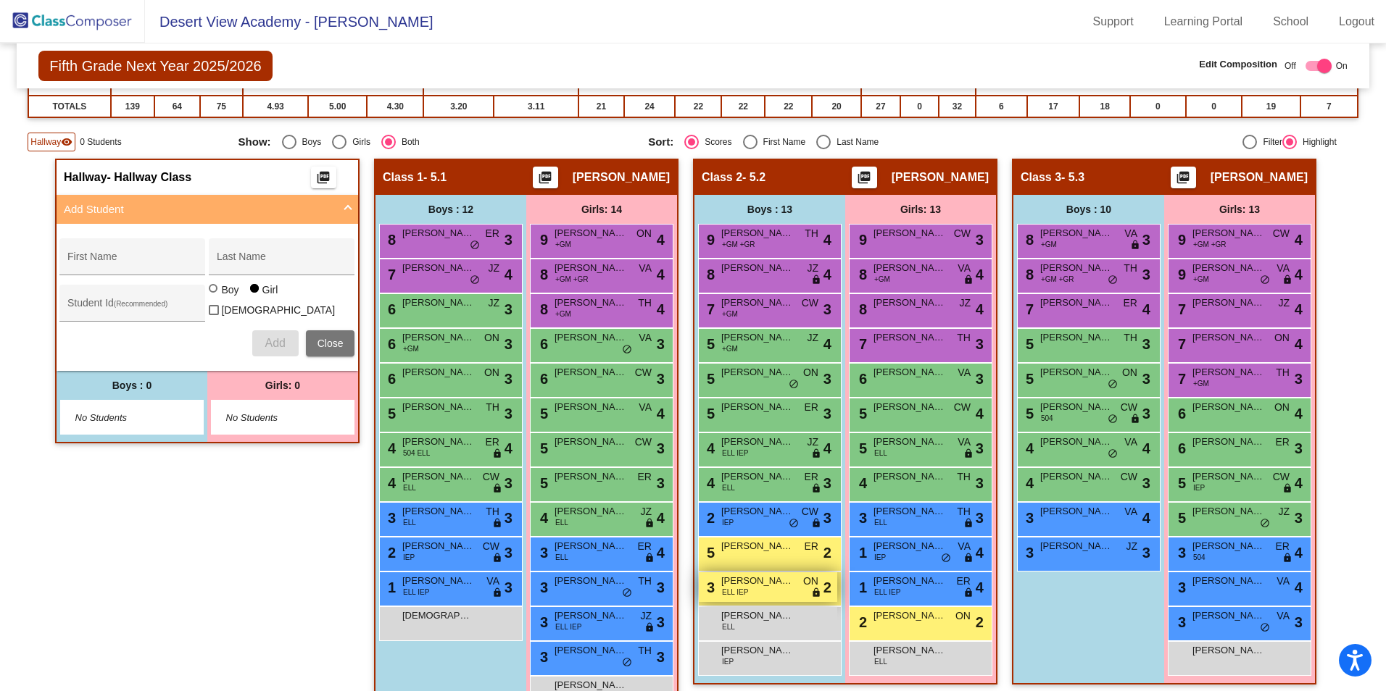
scroll to position [0, 0]
